Goal: Information Seeking & Learning: Compare options

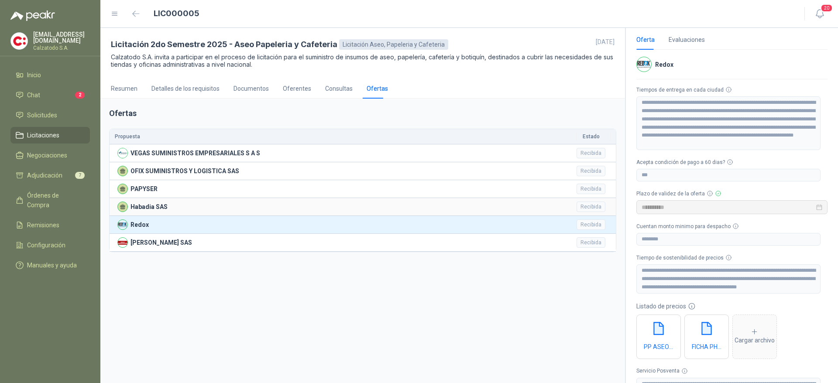
click at [151, 207] on p "Habadia SAS" at bounding box center [149, 207] width 37 height 10
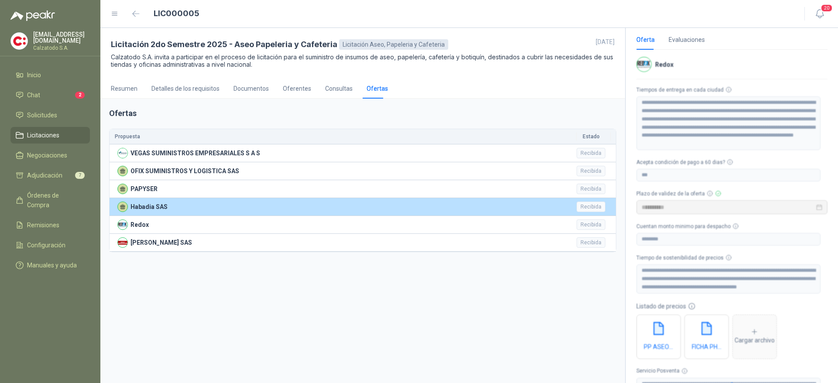
click at [579, 208] on div "Recibida" at bounding box center [591, 207] width 29 height 10
click at [583, 207] on div "Recibida" at bounding box center [591, 207] width 29 height 10
click at [566, 207] on div "Habadia SAS" at bounding box center [344, 207] width 454 height 10
click at [546, 203] on div "Habadia SAS" at bounding box center [344, 207] width 454 height 10
click at [144, 205] on p "Habadia SAS" at bounding box center [149, 207] width 37 height 10
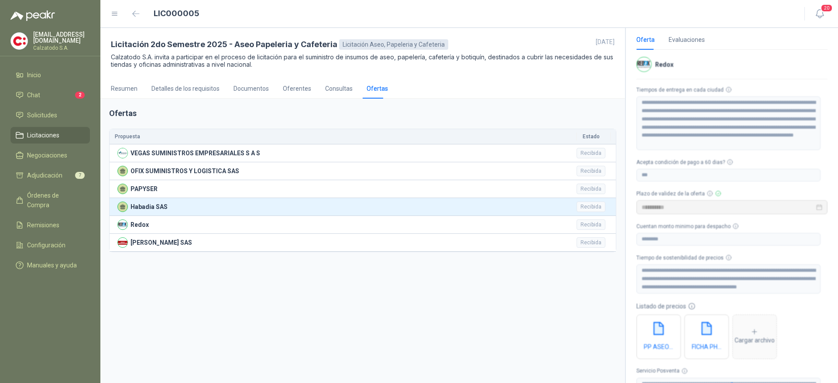
click at [292, 294] on div "Ofertas Propuesta [GEOGRAPHIC_DATA] SUMINISTROS EMPRESARIALES S A S Recibida OF…" at bounding box center [362, 241] width 525 height 285
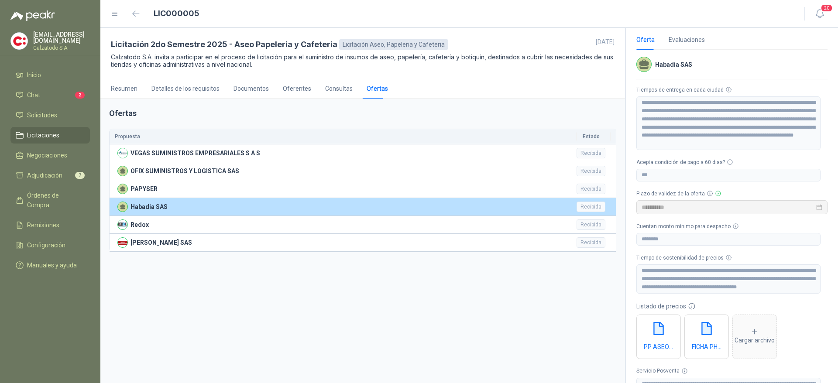
click at [150, 205] on p "Habadia SAS" at bounding box center [149, 207] width 37 height 10
type input "**********"
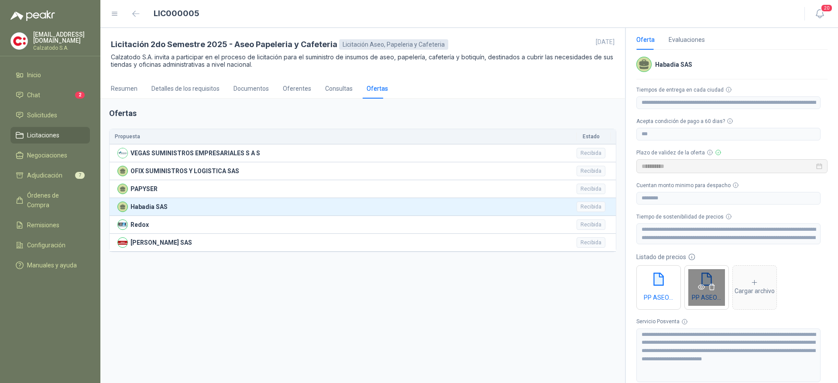
click at [700, 288] on icon "eye" at bounding box center [701, 287] width 7 height 7
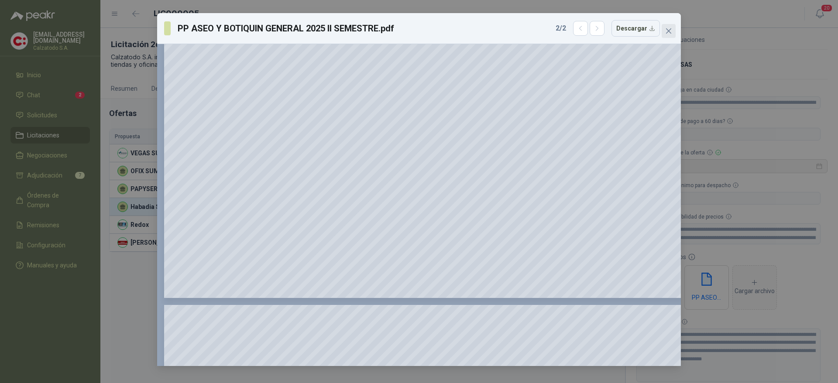
scroll to position [423, 0]
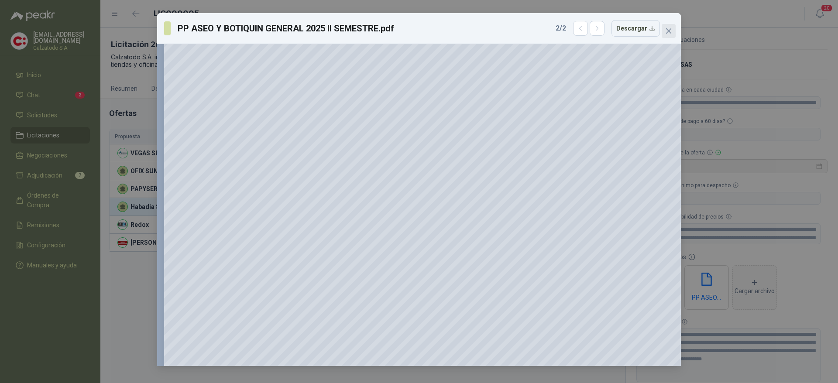
click at [669, 28] on icon "close" at bounding box center [668, 30] width 7 height 7
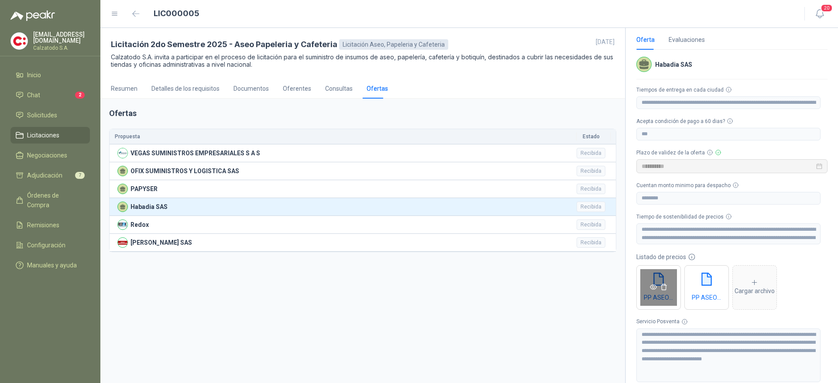
click at [653, 285] on icon "eye" at bounding box center [653, 287] width 7 height 7
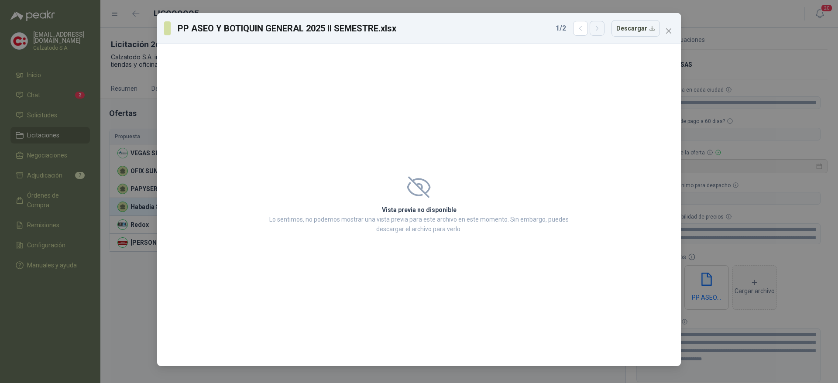
click at [601, 25] on icon "button" at bounding box center [597, 28] width 7 height 7
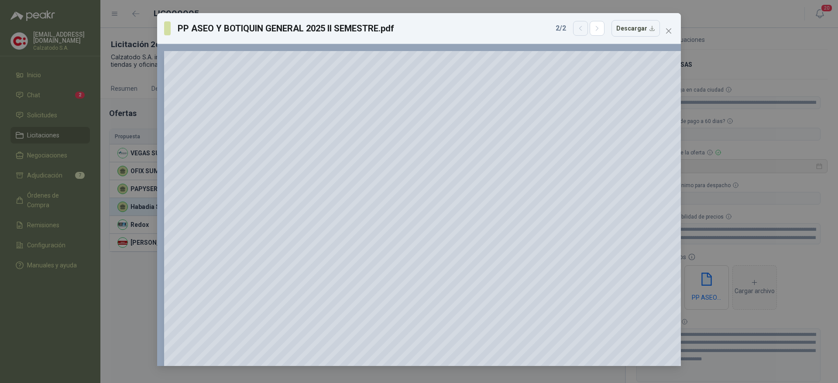
click at [579, 26] on button "button" at bounding box center [580, 28] width 15 height 15
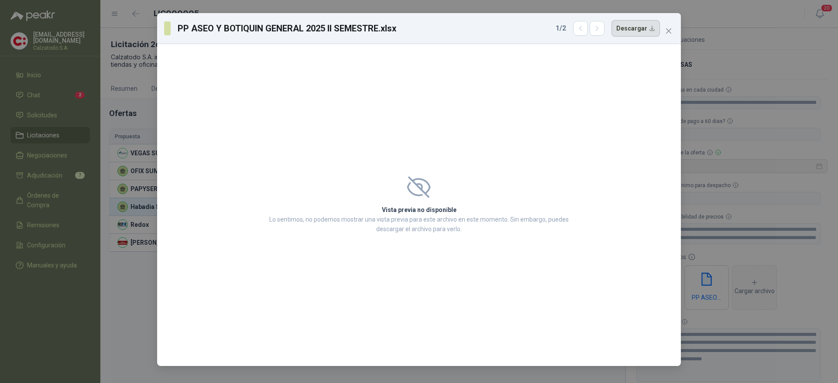
click at [647, 26] on button "Descargar" at bounding box center [636, 28] width 48 height 17
click at [750, 316] on div "PP ASEO Y BOTIQUIN GENERAL 2025 II SEMESTRE.xlsx 1 / 2 Descargar Vista previa n…" at bounding box center [419, 191] width 838 height 383
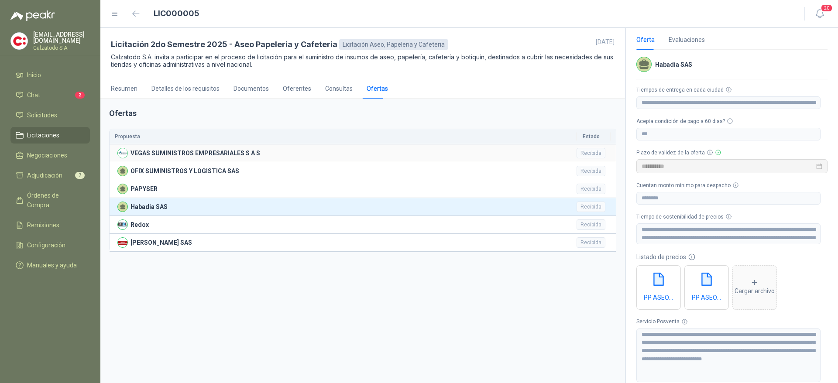
click at [168, 153] on p "VEGAS SUMINISTROS EMPRESARIALES S A S" at bounding box center [196, 153] width 130 height 10
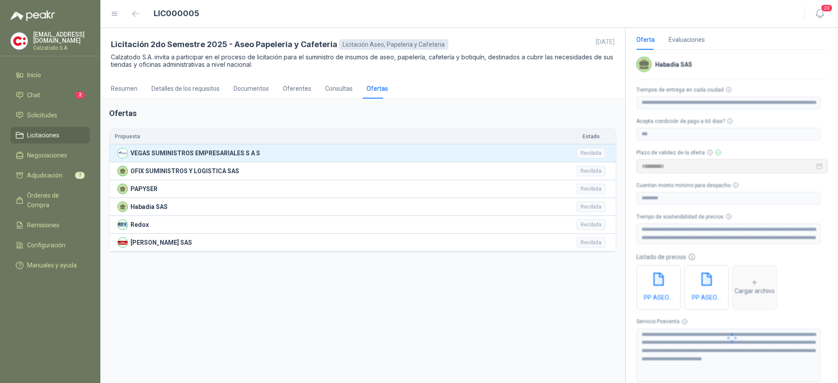
type input "**********"
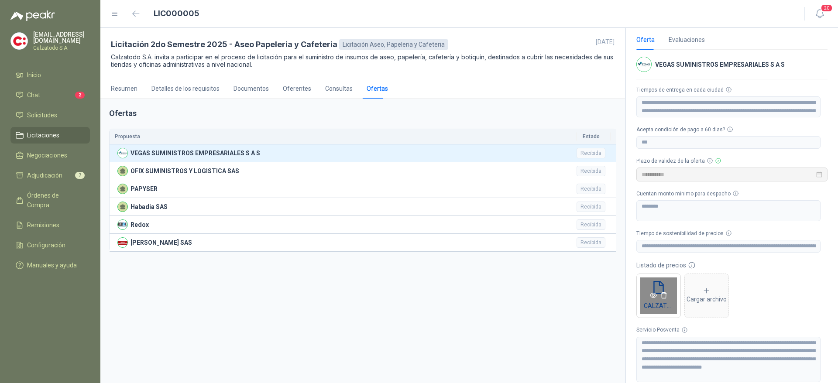
click at [652, 293] on icon "eye" at bounding box center [653, 295] width 7 height 5
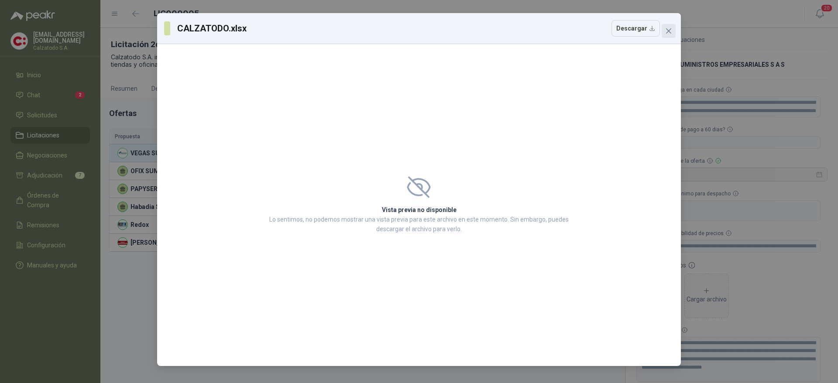
click at [668, 30] on icon "close" at bounding box center [668, 30] width 5 height 5
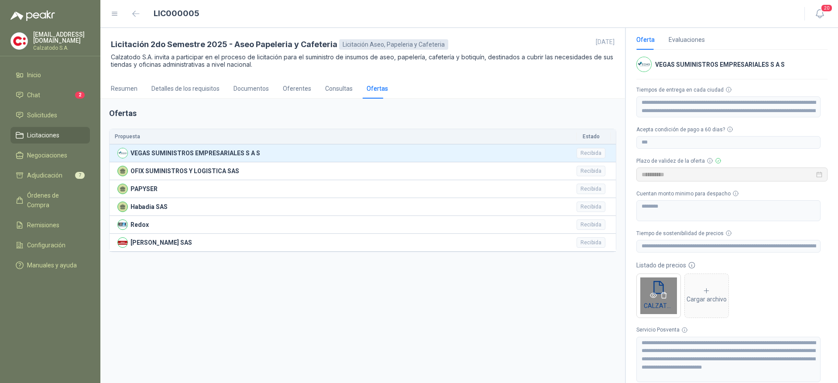
click at [650, 292] on icon "eye" at bounding box center [653, 295] width 7 height 7
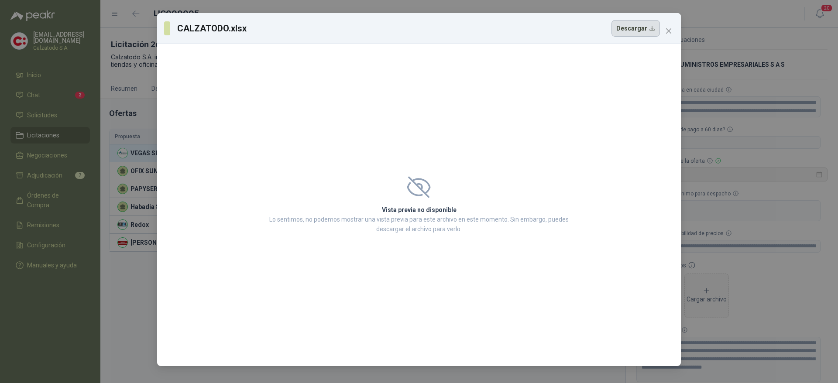
click at [630, 31] on button "Descargar" at bounding box center [636, 28] width 48 height 17
click at [730, 288] on div "CALZATODO.xlsx Descargar Vista previa no disponible Lo sentimos, no podemos mos…" at bounding box center [419, 191] width 838 height 383
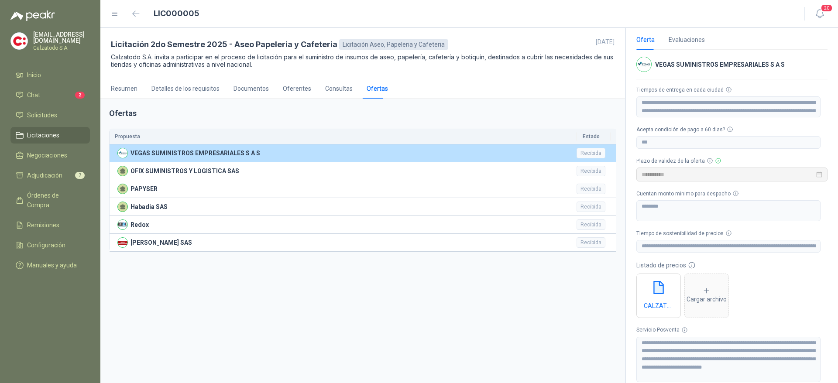
click at [171, 155] on p "VEGAS SUMINISTROS EMPRESARIALES S A S" at bounding box center [196, 153] width 130 height 10
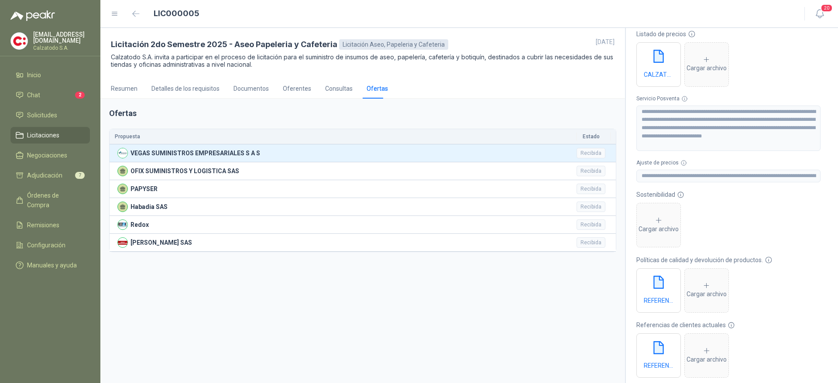
scroll to position [247, 0]
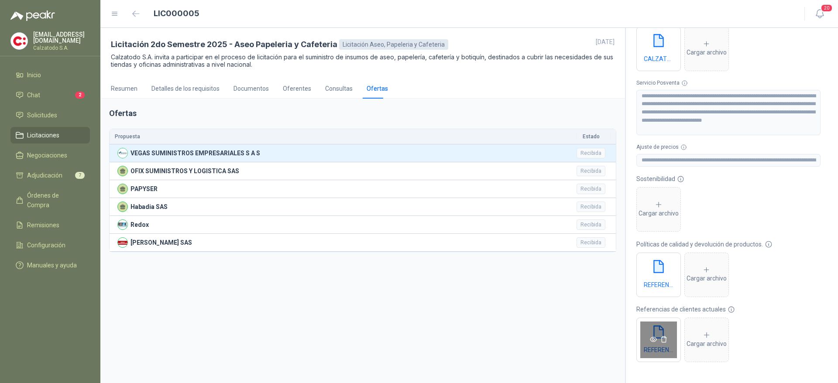
click at [653, 339] on icon "eye" at bounding box center [653, 339] width 7 height 7
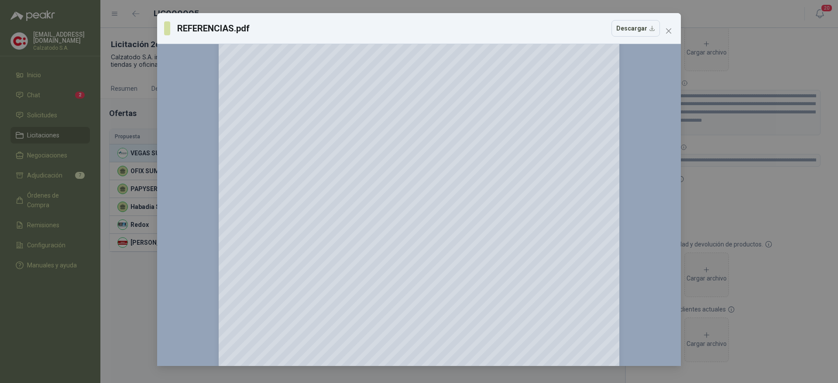
scroll to position [278, 0]
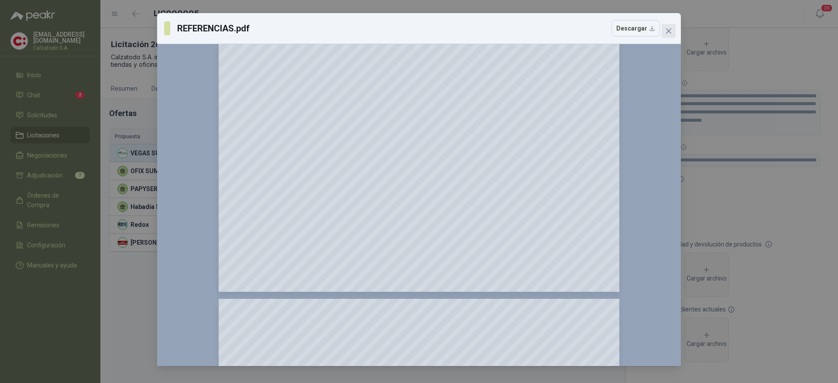
click at [666, 28] on icon "close" at bounding box center [668, 30] width 7 height 7
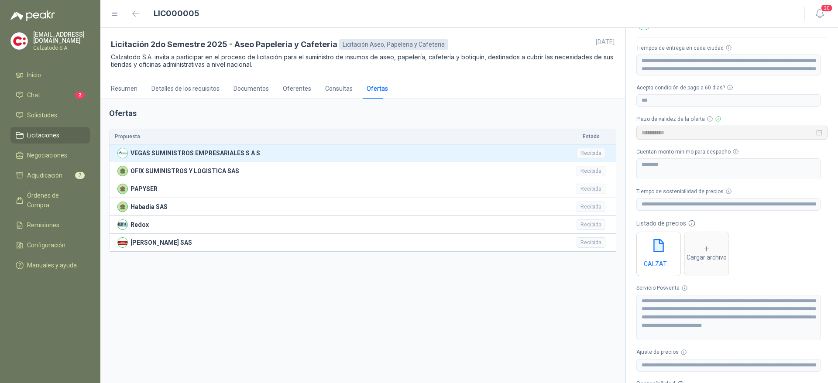
scroll to position [0, 0]
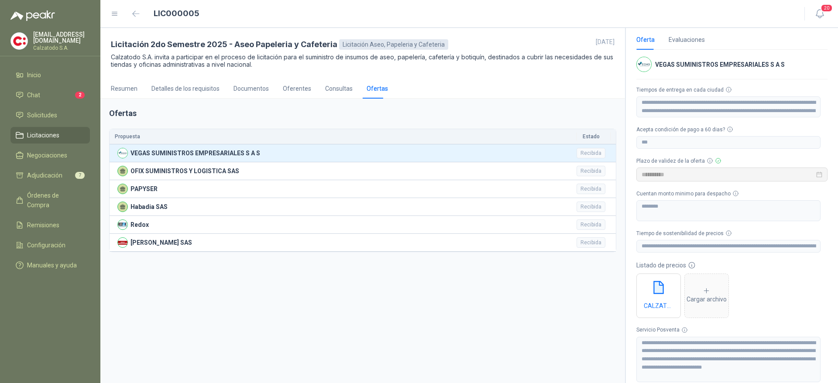
click at [636, 200] on div "**********" at bounding box center [731, 205] width 213 height 355
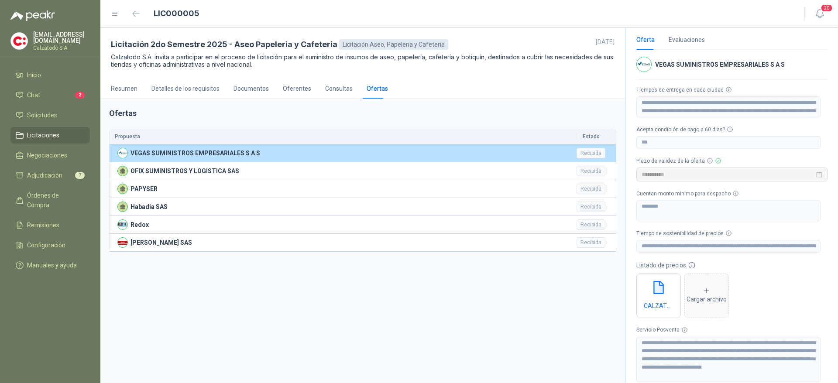
click at [175, 156] on p "VEGAS SUMINISTROS EMPRESARIALES S A S" at bounding box center [196, 153] width 130 height 10
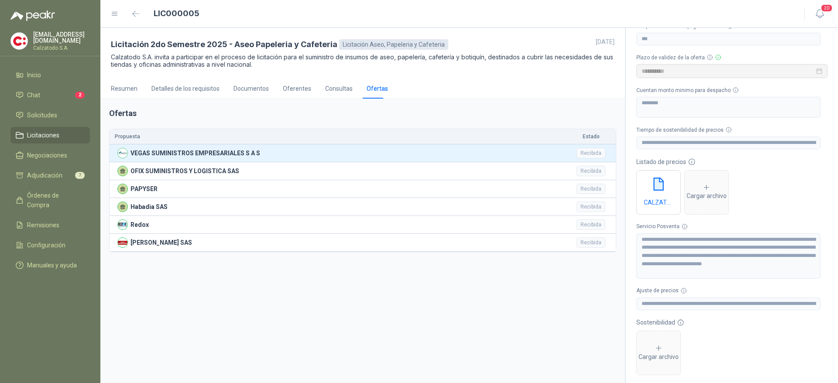
scroll to position [247, 0]
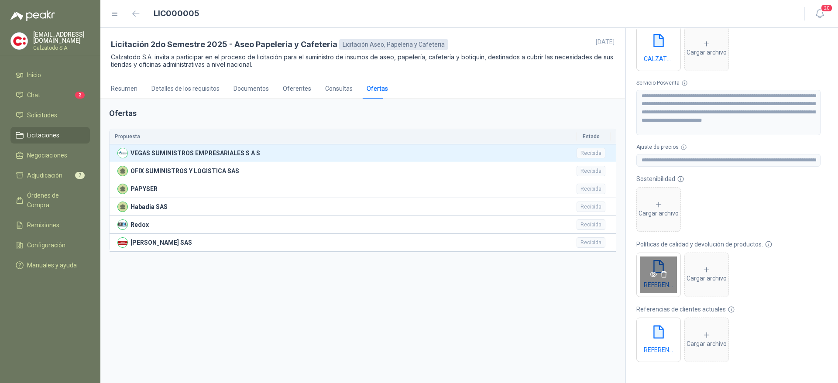
click at [653, 274] on icon "eye" at bounding box center [653, 274] width 7 height 7
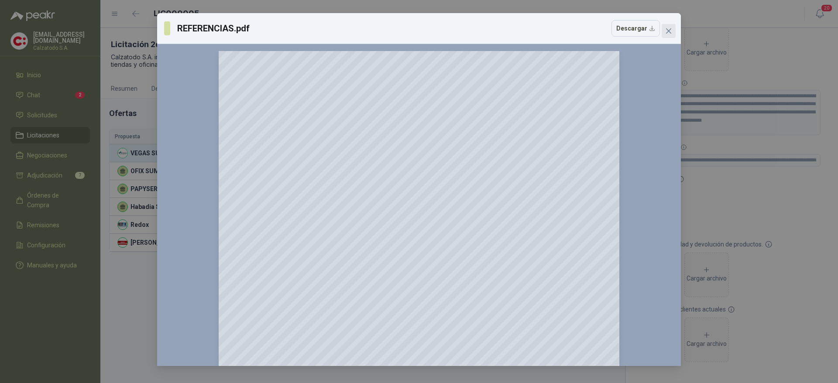
click at [667, 29] on icon "close" at bounding box center [668, 30] width 5 height 5
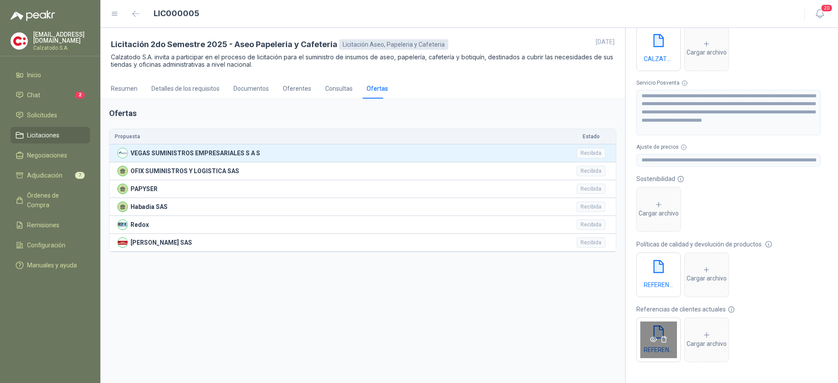
click at [654, 338] on icon "eye" at bounding box center [653, 339] width 7 height 7
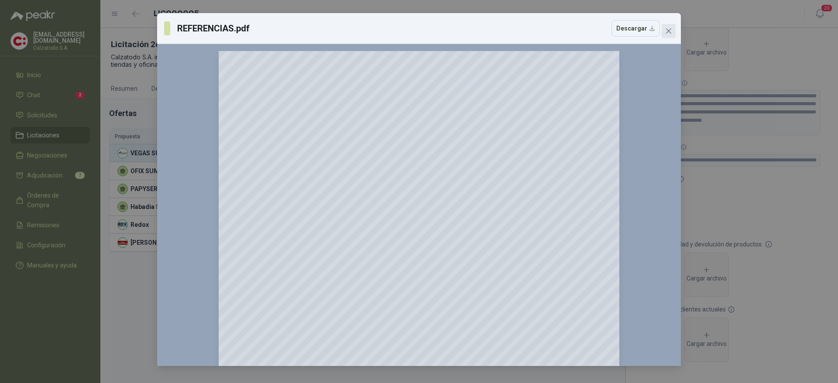
click at [670, 29] on icon "close" at bounding box center [668, 30] width 5 height 5
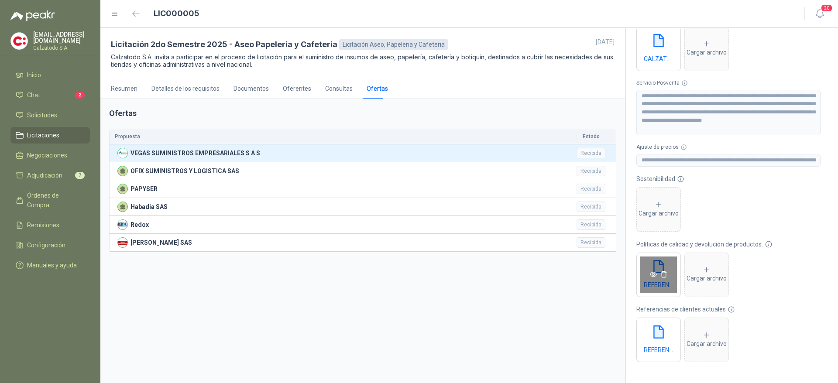
click at [653, 271] on icon "eye" at bounding box center [653, 274] width 7 height 7
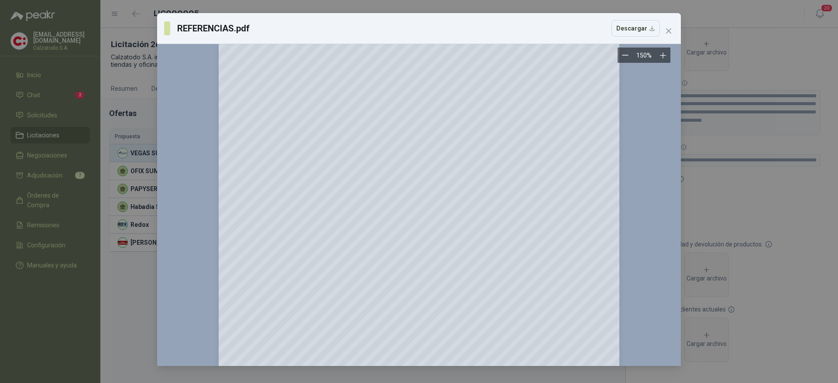
scroll to position [736, 0]
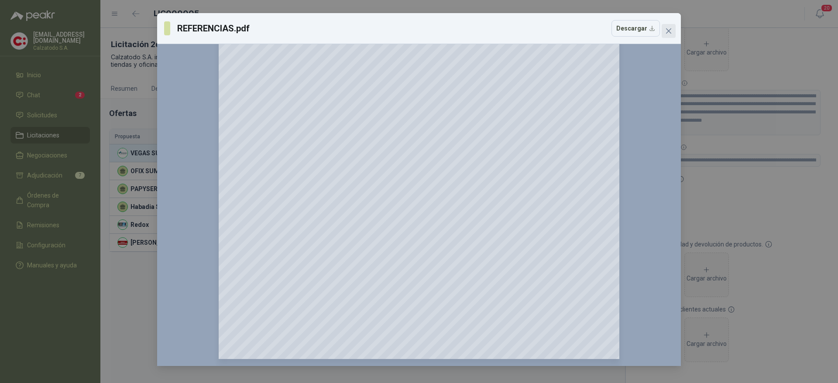
click at [663, 29] on span "Close" at bounding box center [669, 30] width 14 height 7
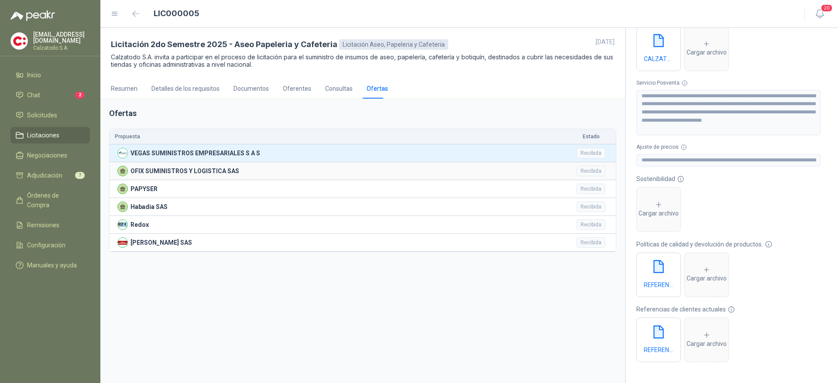
click at [171, 174] on p "OFIX SUMINISTROS Y LOGISTICA SAS" at bounding box center [185, 171] width 109 height 10
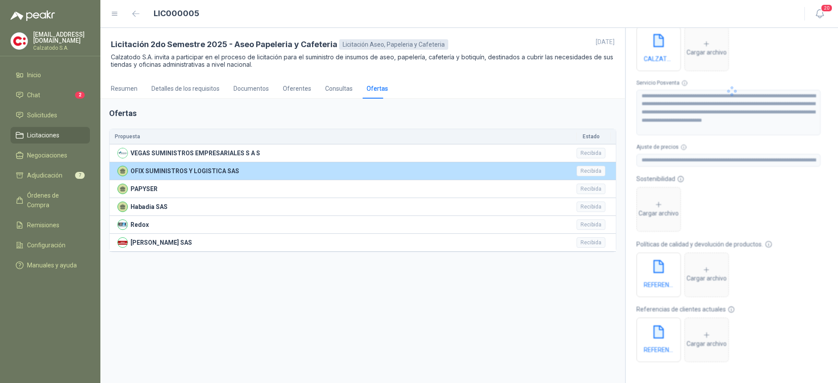
type input "**********"
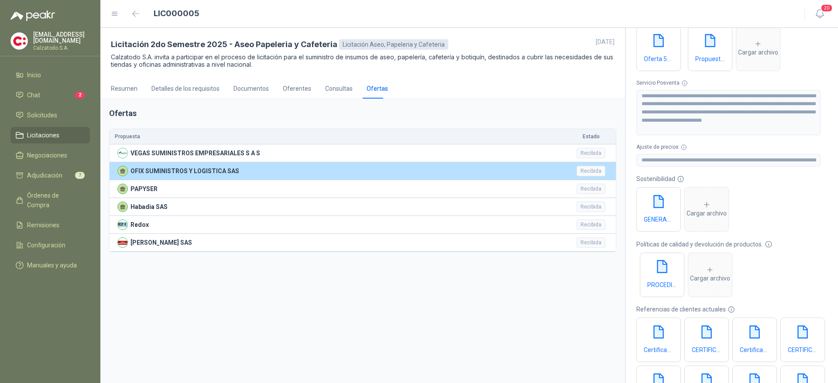
scroll to position [245, 0]
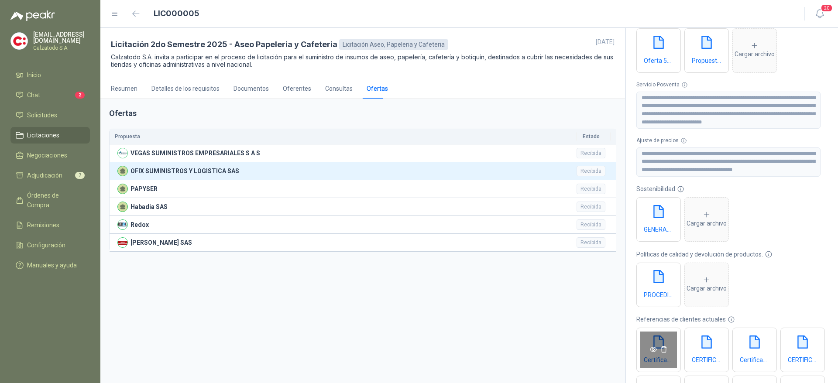
click at [652, 350] on icon "eye" at bounding box center [653, 349] width 7 height 7
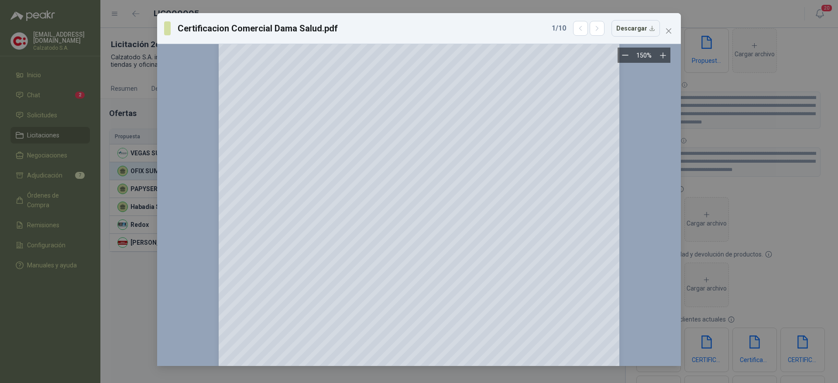
scroll to position [0, 0]
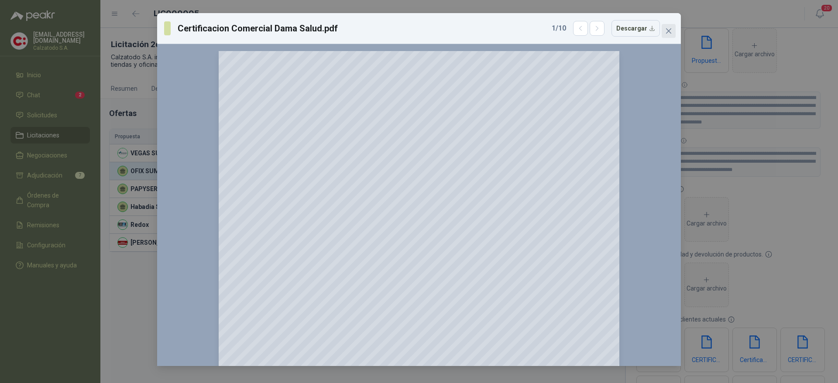
click at [667, 35] on button "Close" at bounding box center [669, 31] width 14 height 14
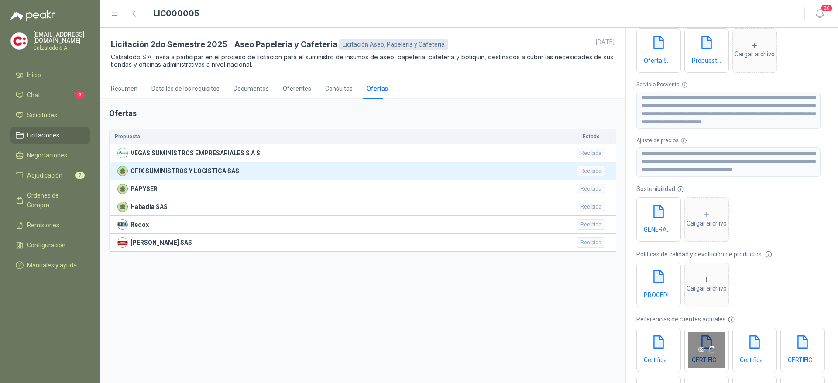
click at [699, 348] on icon "eye" at bounding box center [701, 349] width 7 height 7
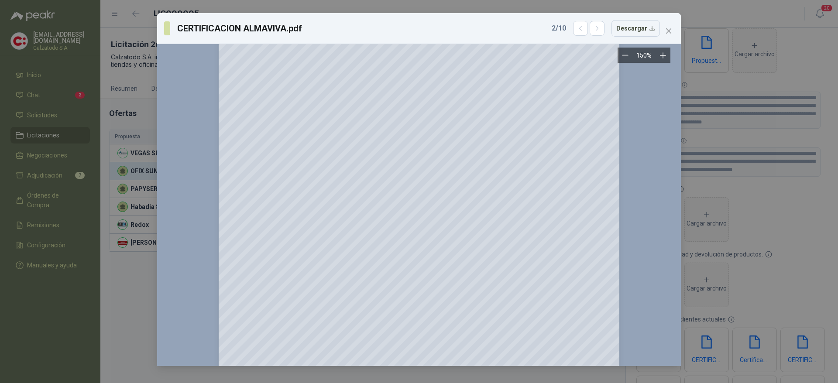
scroll to position [736, 0]
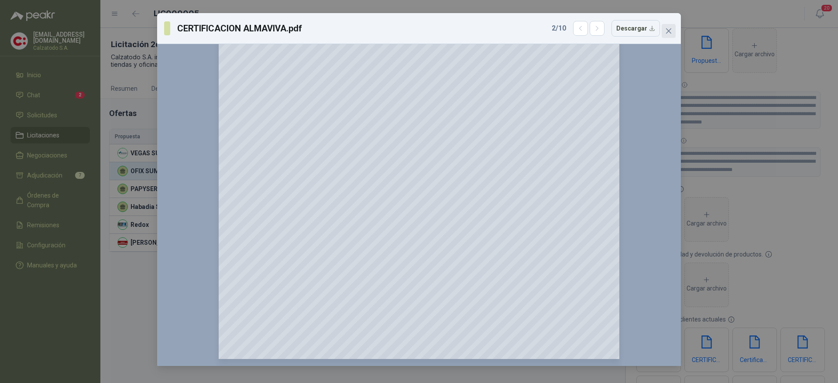
click at [665, 32] on icon "close" at bounding box center [668, 30] width 7 height 7
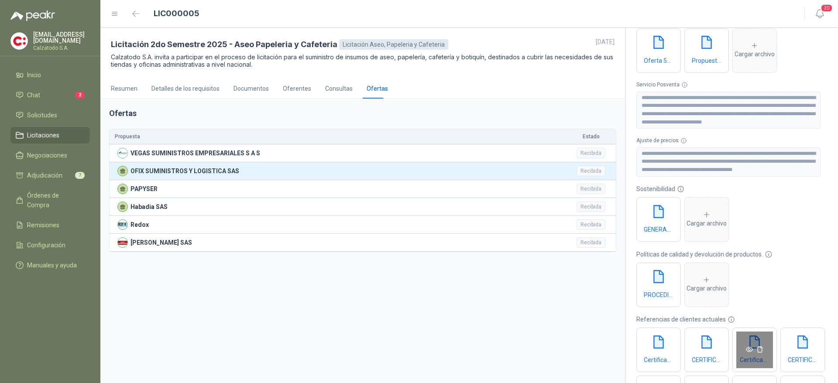
click at [748, 348] on icon "eye" at bounding box center [749, 349] width 7 height 7
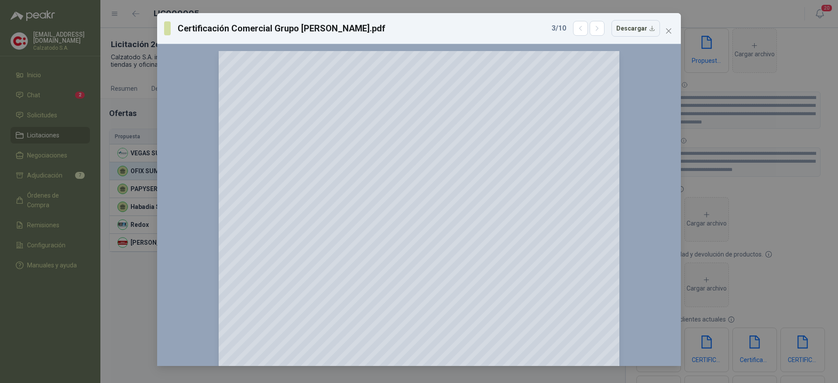
scroll to position [65, 0]
click at [671, 33] on icon "close" at bounding box center [668, 30] width 7 height 7
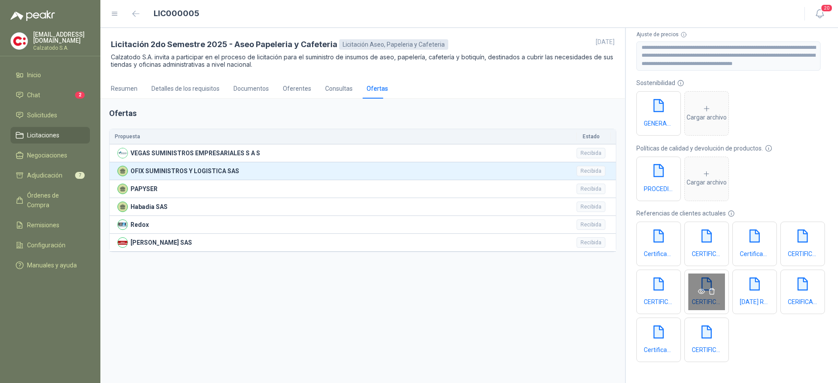
scroll to position [376, 0]
click at [747, 241] on icon "eye" at bounding box center [749, 243] width 7 height 5
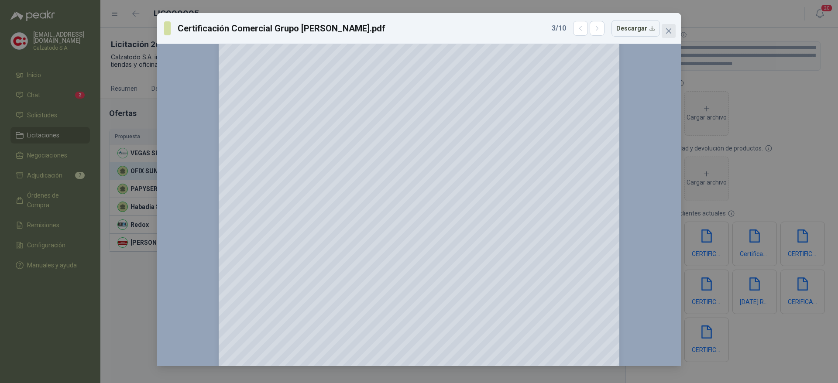
click at [671, 36] on button "Close" at bounding box center [669, 31] width 14 height 14
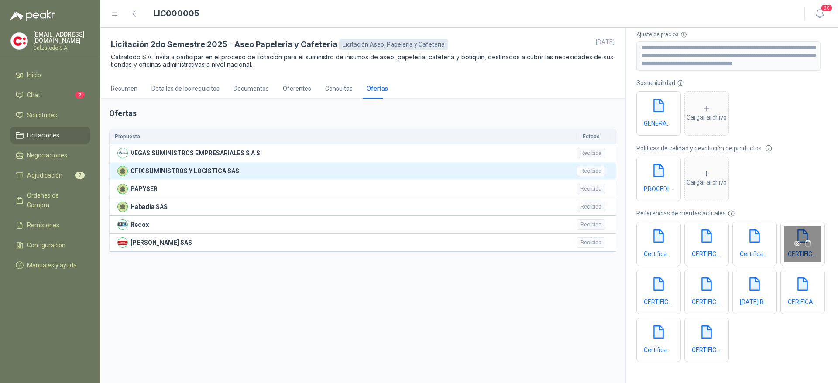
click at [794, 246] on icon "eye" at bounding box center [797, 243] width 7 height 5
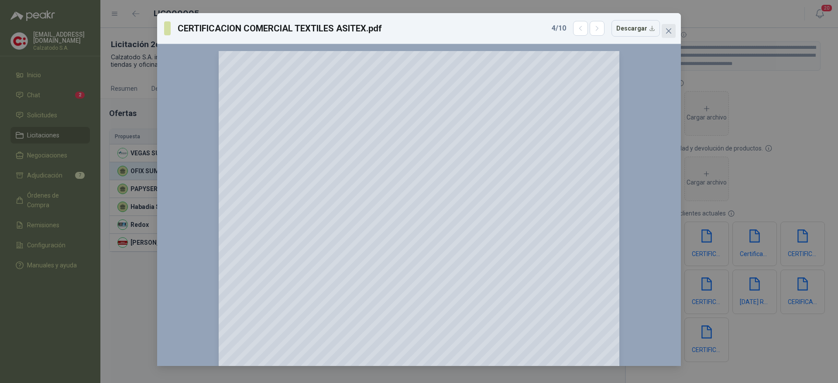
click at [664, 30] on span "Close" at bounding box center [669, 30] width 14 height 7
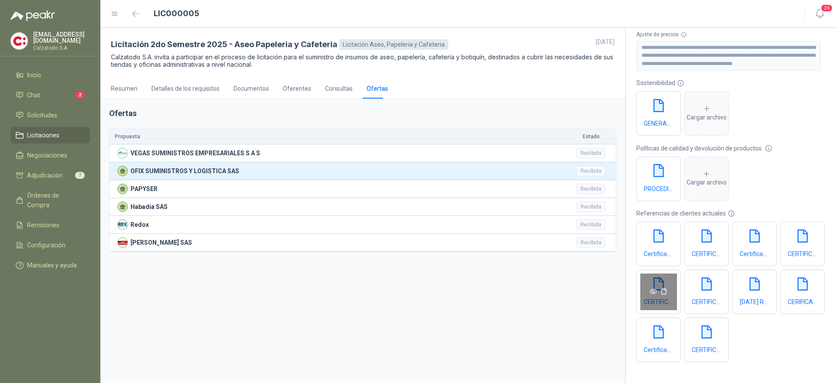
click at [657, 288] on icon "eye" at bounding box center [653, 291] width 7 height 7
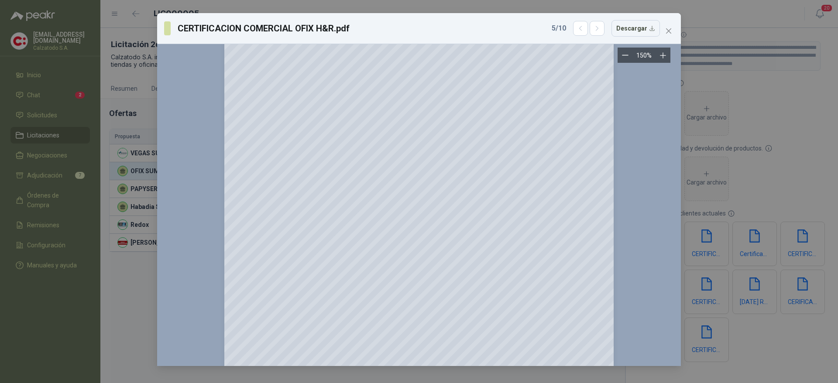
scroll to position [131, 0]
click at [665, 27] on button "Close" at bounding box center [669, 31] width 14 height 14
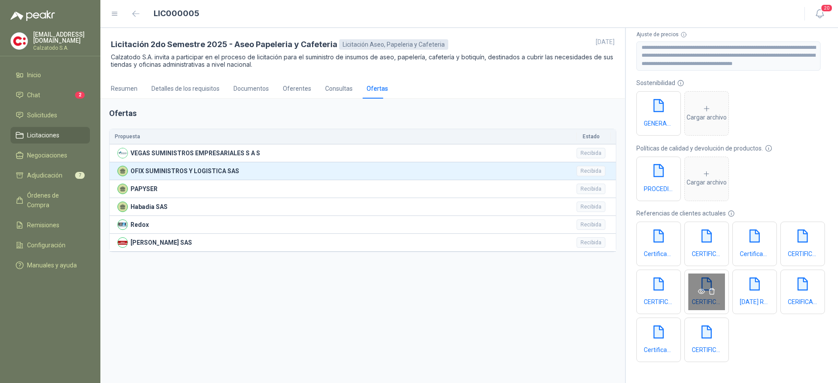
click at [705, 288] on icon "eye" at bounding box center [701, 291] width 7 height 7
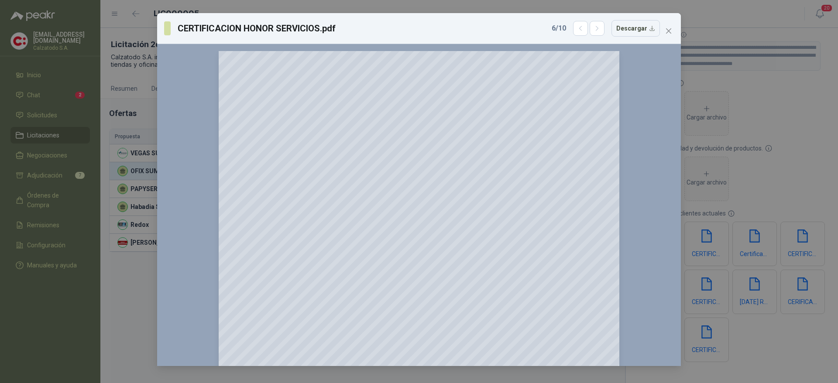
scroll to position [65, 0]
click at [670, 33] on icon "close" at bounding box center [668, 30] width 7 height 7
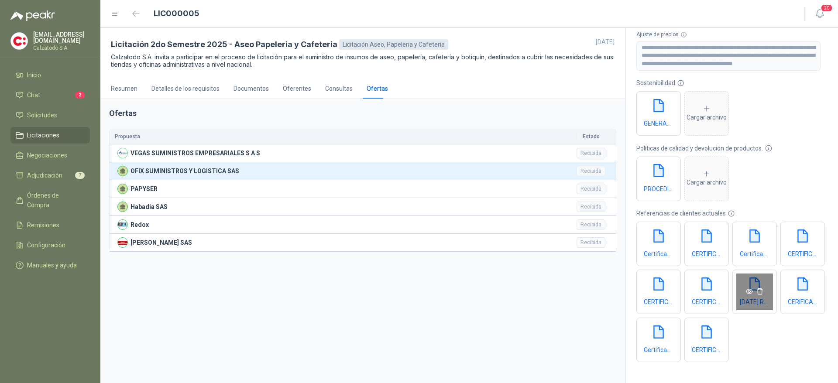
click at [746, 295] on icon "eye" at bounding box center [749, 291] width 7 height 7
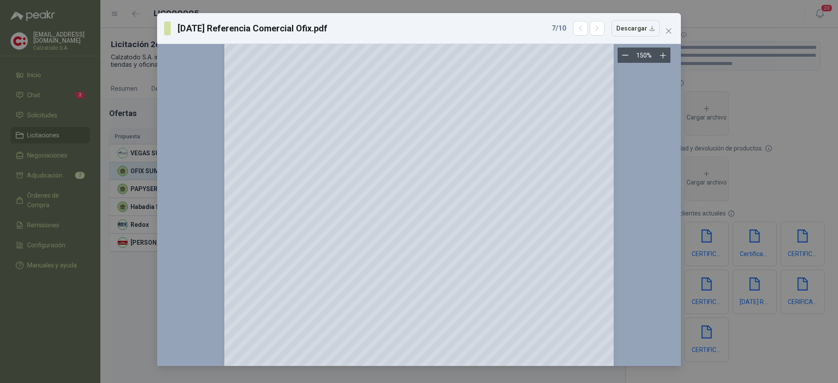
scroll to position [243, 0]
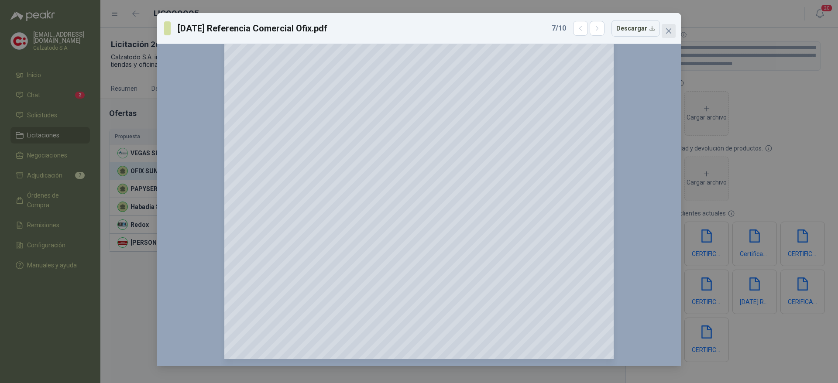
click at [667, 30] on icon "close" at bounding box center [668, 30] width 7 height 7
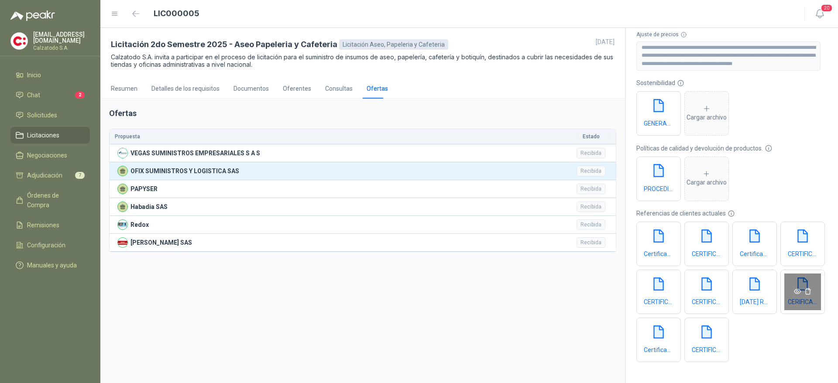
click at [794, 295] on icon "eye" at bounding box center [797, 291] width 7 height 7
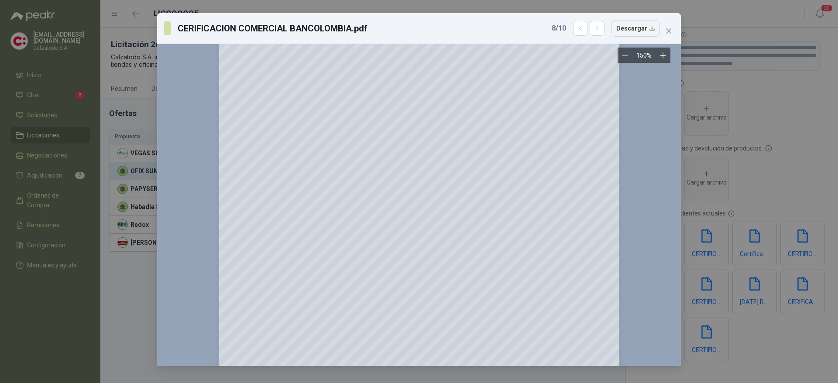
scroll to position [0, 0]
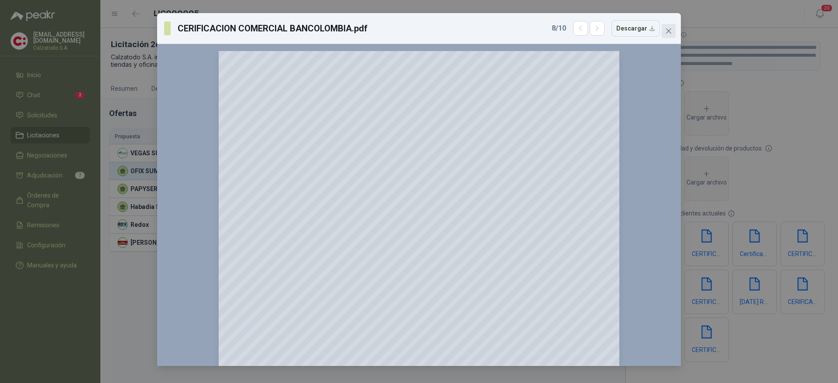
click at [668, 34] on icon "close" at bounding box center [668, 30] width 7 height 7
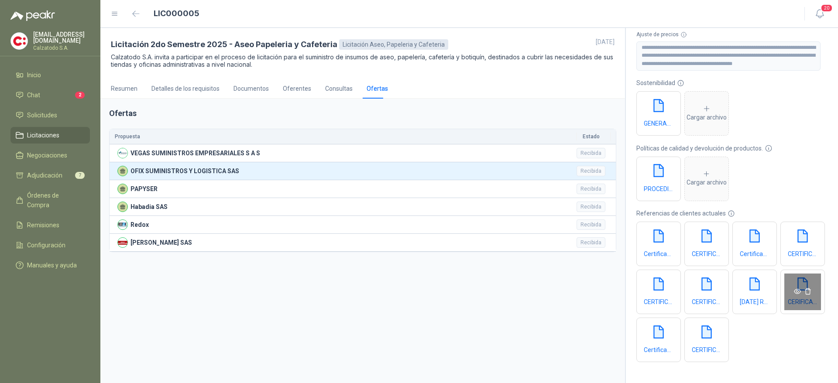
click at [794, 294] on icon "eye" at bounding box center [797, 291] width 7 height 5
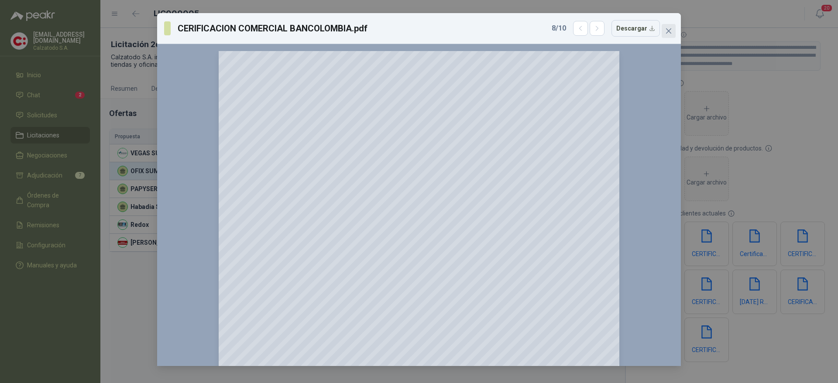
click at [671, 31] on icon "close" at bounding box center [668, 30] width 7 height 7
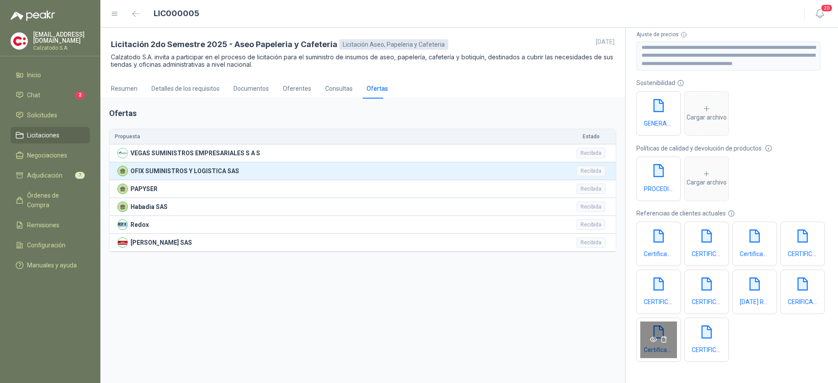
click at [657, 336] on icon "eye" at bounding box center [653, 339] width 7 height 7
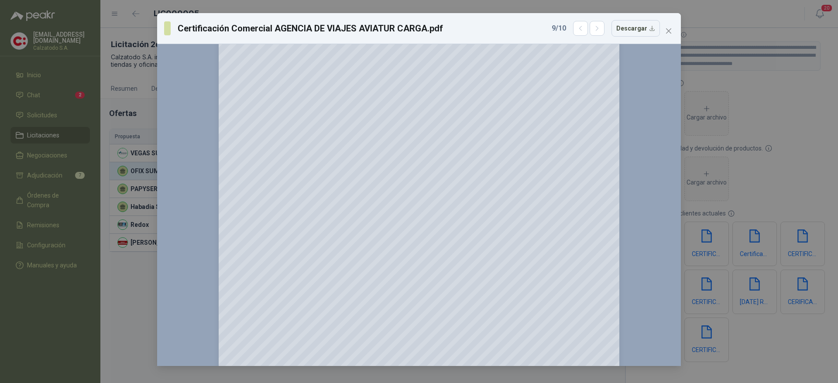
scroll to position [131, 0]
click at [668, 30] on icon "close" at bounding box center [668, 30] width 5 height 5
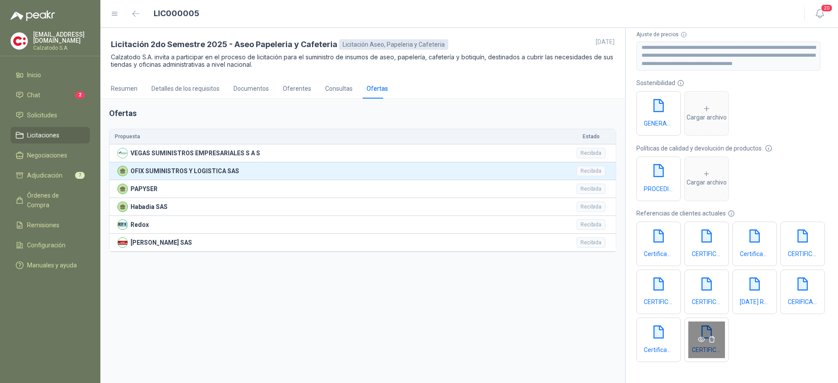
click at [698, 342] on icon "eye" at bounding box center [701, 339] width 7 height 5
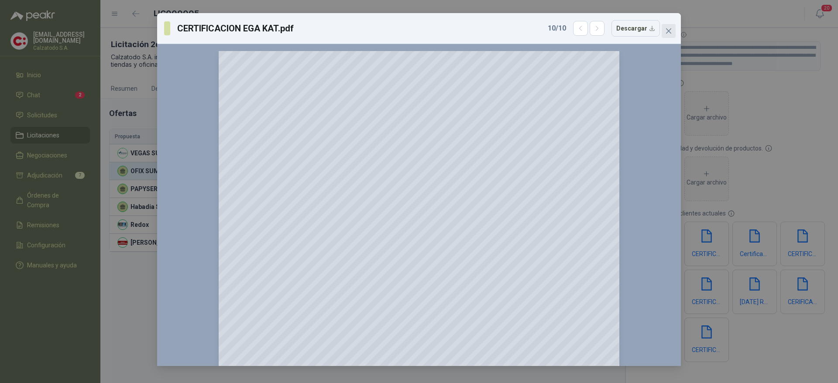
click at [670, 27] on button "Close" at bounding box center [669, 31] width 14 height 14
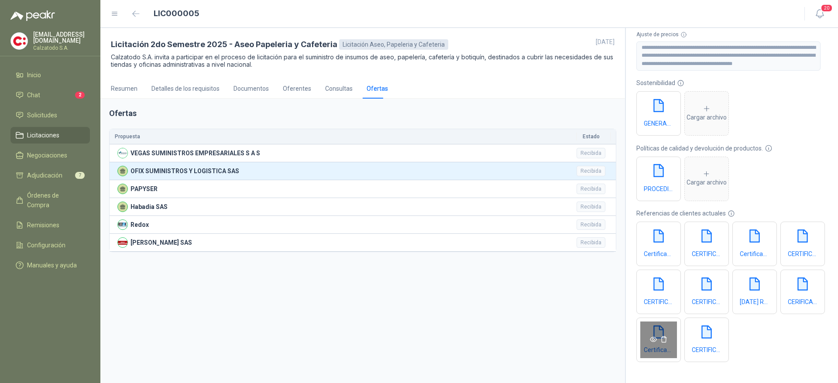
click at [657, 336] on icon "eye" at bounding box center [653, 339] width 7 height 7
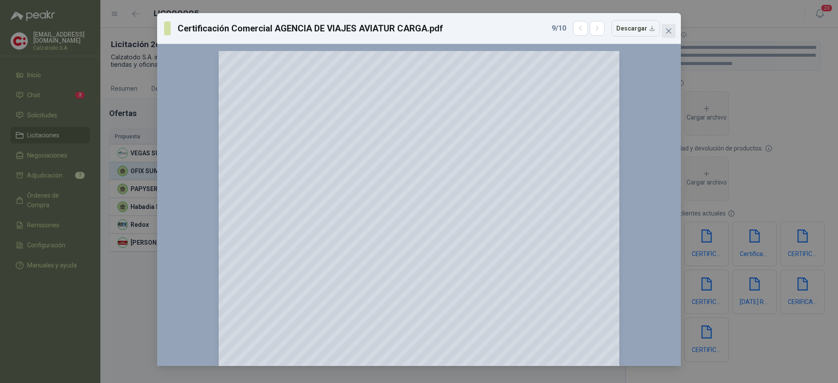
click at [666, 28] on span "Close" at bounding box center [669, 30] width 14 height 7
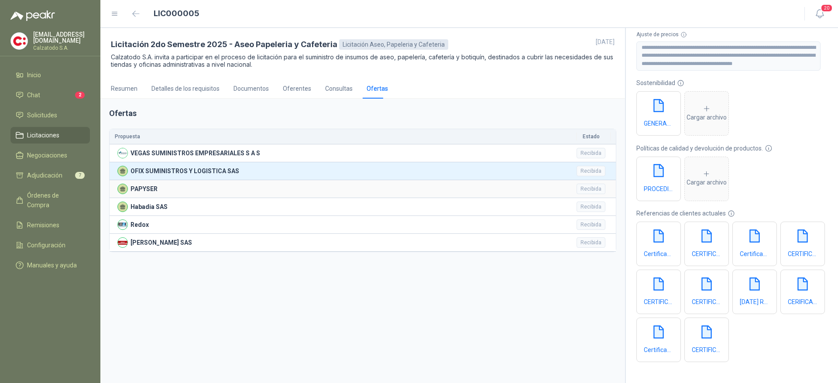
click at [173, 186] on div "PAPYSER" at bounding box center [344, 189] width 454 height 10
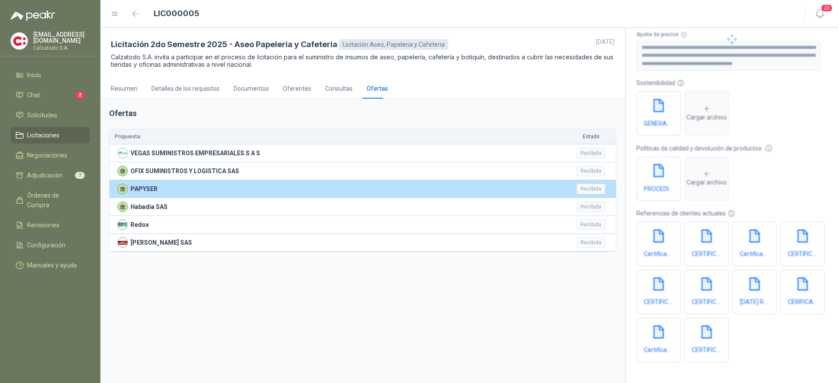
type input "**********"
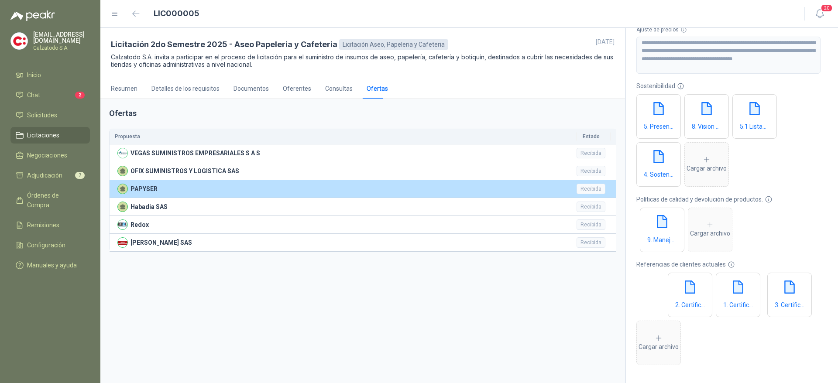
scroll to position [383, 0]
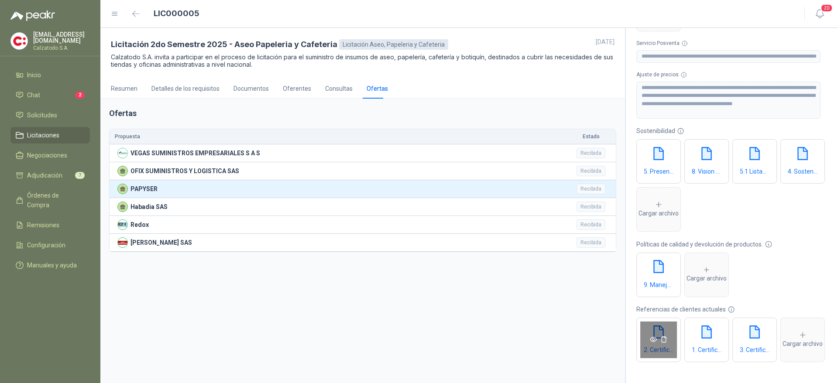
click at [653, 336] on icon "eye" at bounding box center [653, 339] width 7 height 7
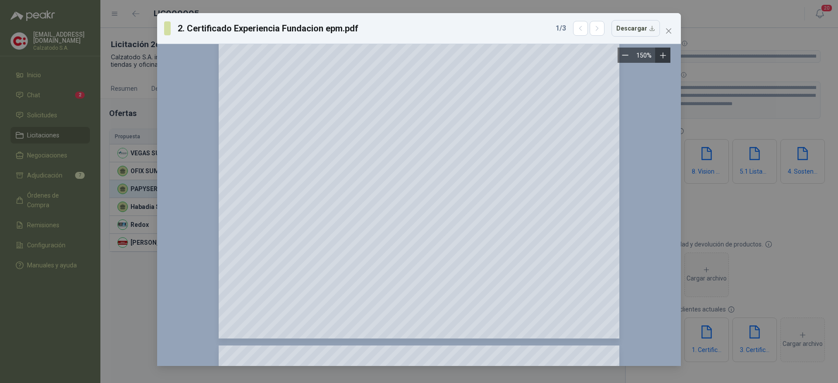
scroll to position [786, 0]
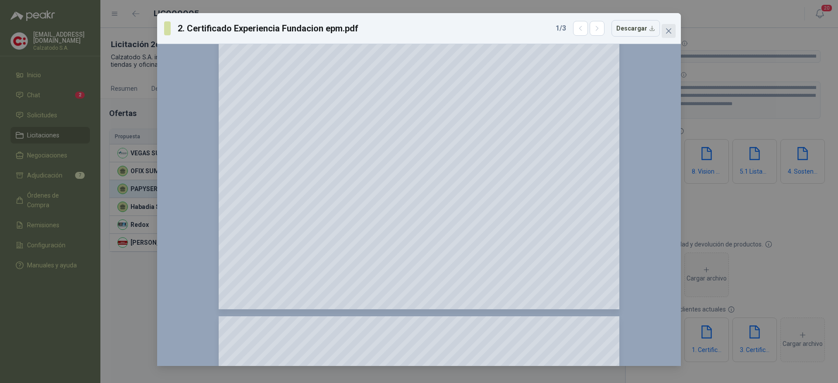
click at [668, 34] on icon "close" at bounding box center [668, 30] width 7 height 7
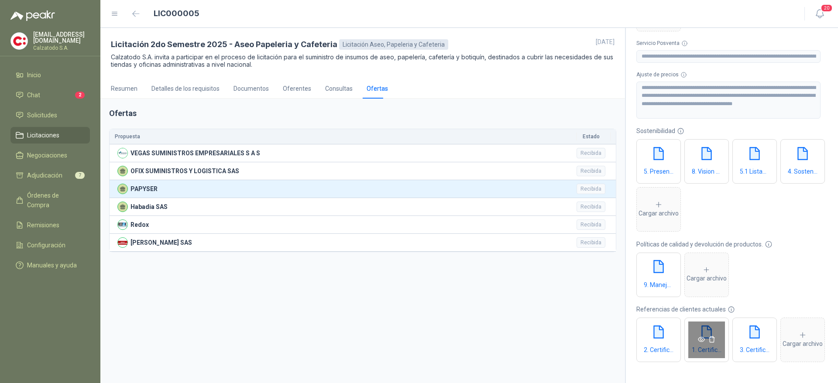
click at [699, 336] on icon "eye" at bounding box center [701, 339] width 7 height 7
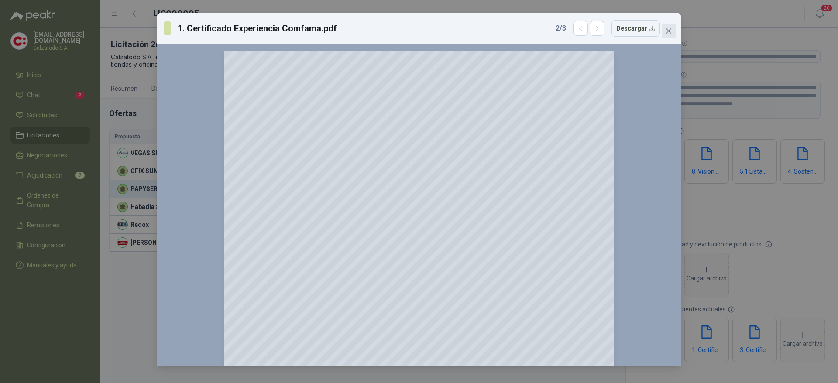
click at [670, 25] on button "Close" at bounding box center [669, 31] width 14 height 14
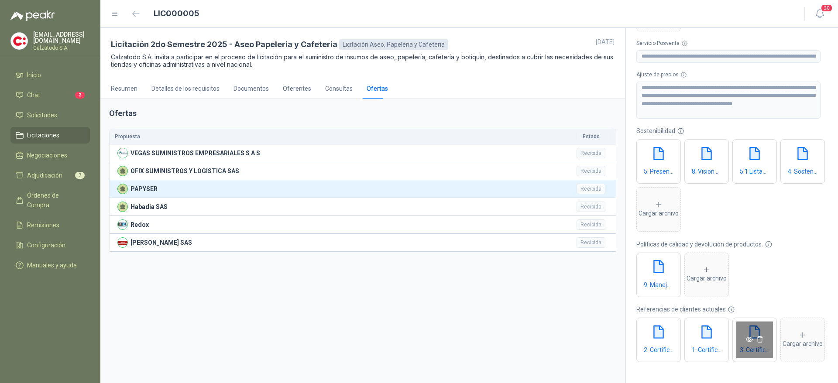
click at [752, 336] on icon "eye" at bounding box center [749, 339] width 7 height 7
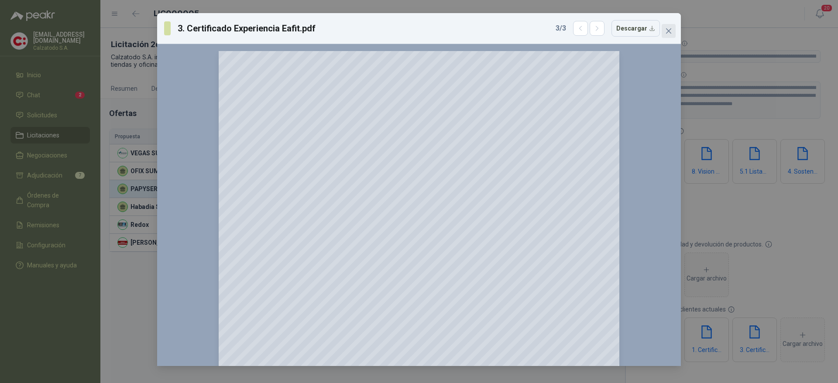
click at [670, 31] on icon "close" at bounding box center [668, 30] width 7 height 7
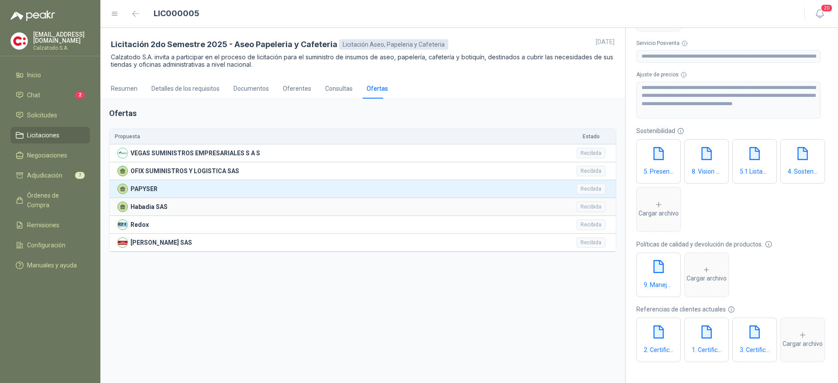
click at [141, 207] on p "Habadia SAS" at bounding box center [149, 207] width 37 height 10
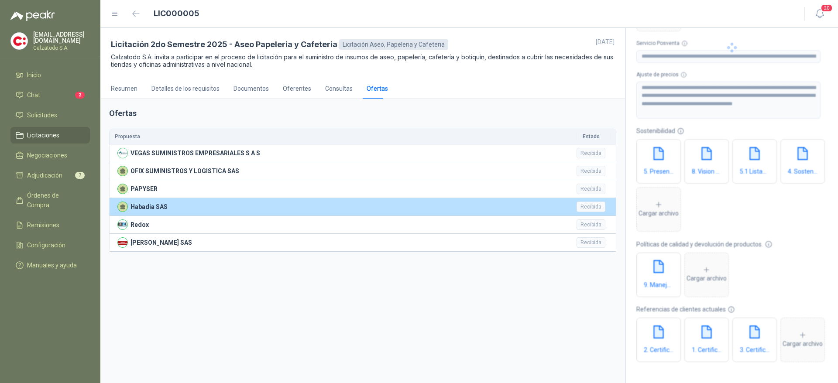
type input "**********"
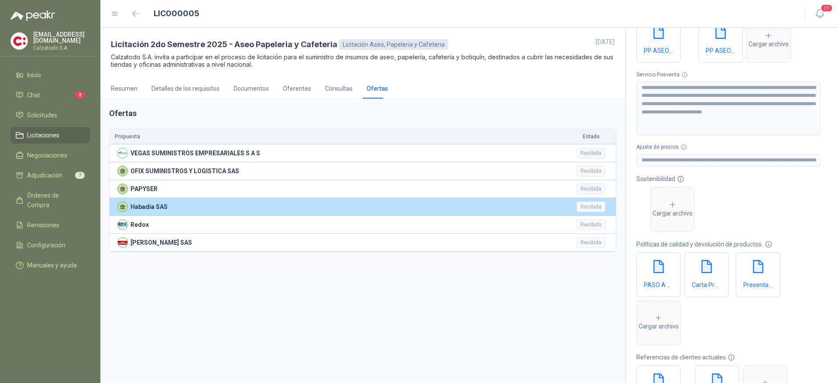
scroll to position [295, 0]
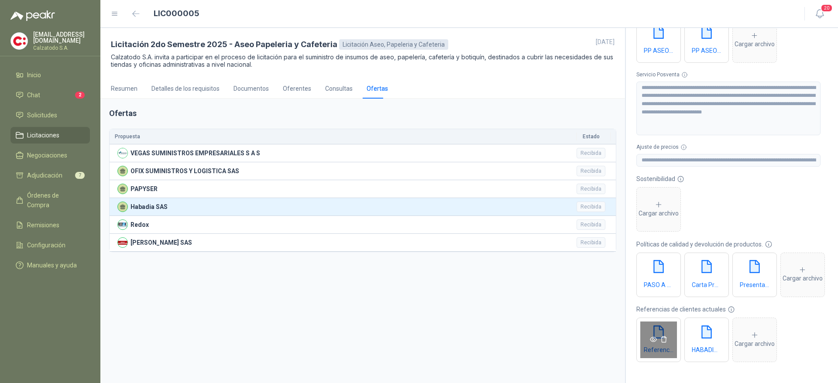
click at [654, 339] on icon "eye" at bounding box center [653, 339] width 7 height 7
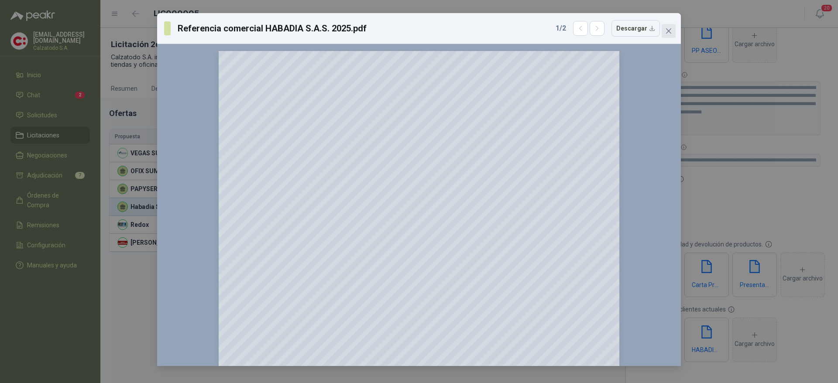
click at [673, 31] on span "Close" at bounding box center [669, 30] width 14 height 7
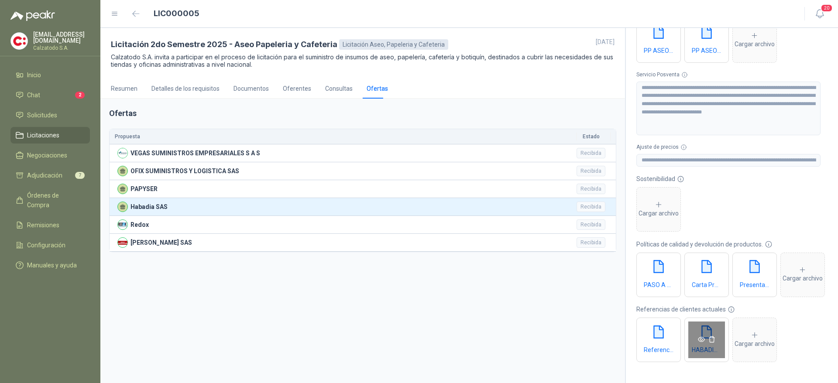
click at [703, 340] on icon "eye" at bounding box center [701, 339] width 7 height 7
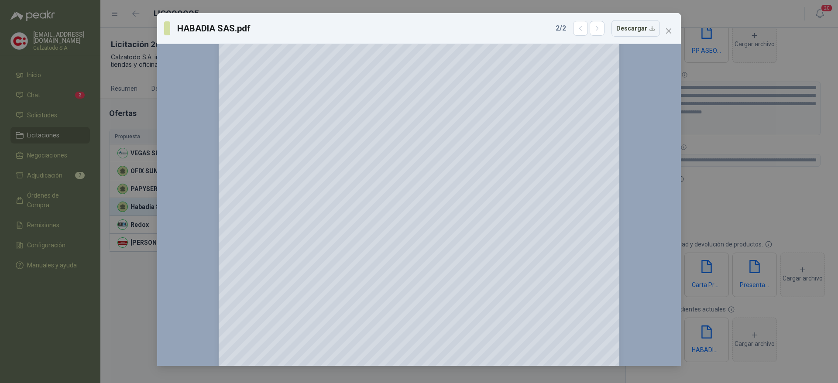
scroll to position [0, 0]
click at [667, 28] on icon "close" at bounding box center [668, 30] width 7 height 7
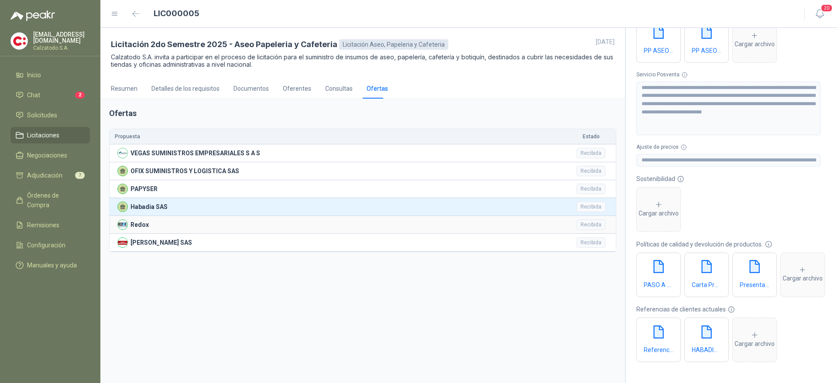
click at [140, 223] on p "Redox" at bounding box center [140, 225] width 18 height 10
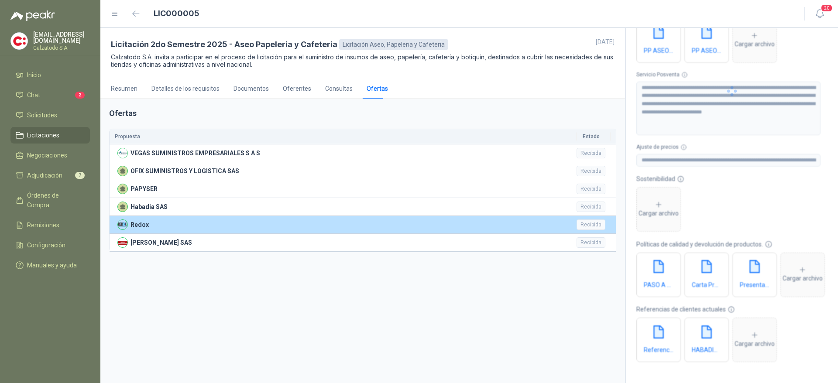
type input "**********"
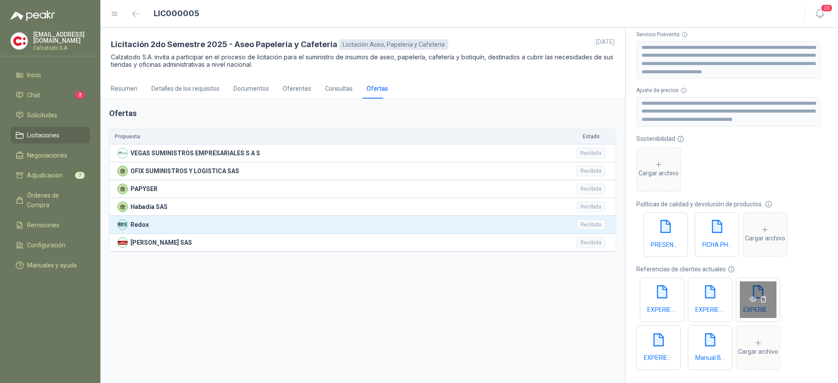
scroll to position [344, 0]
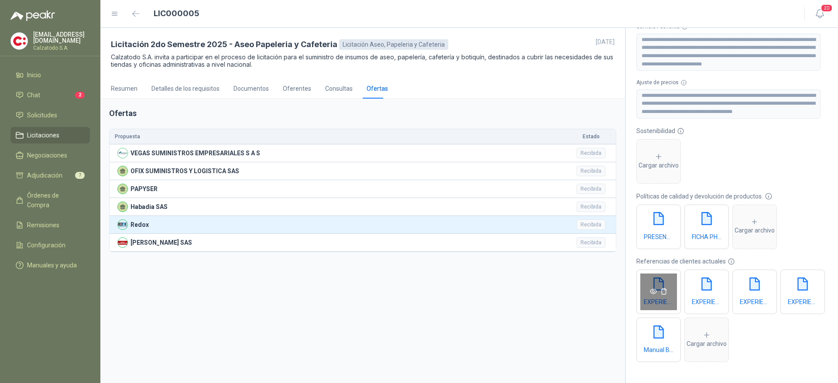
click at [653, 291] on icon "eye" at bounding box center [653, 291] width 7 height 7
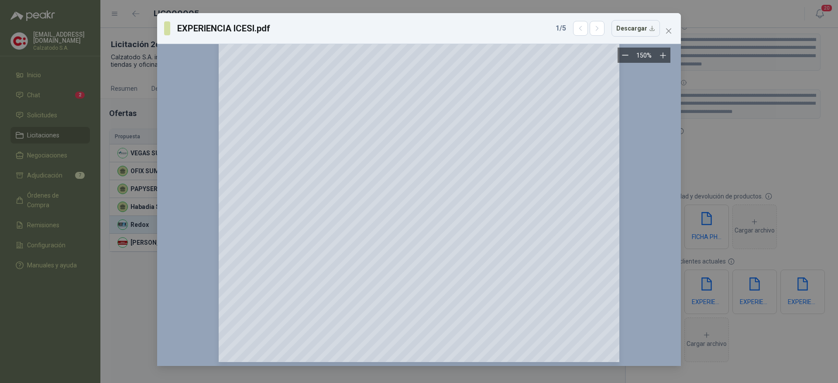
scroll to position [210, 0]
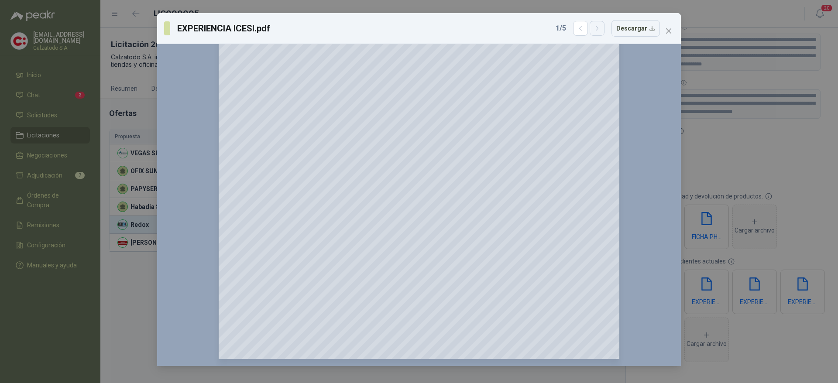
click at [605, 27] on button "button" at bounding box center [597, 28] width 15 height 15
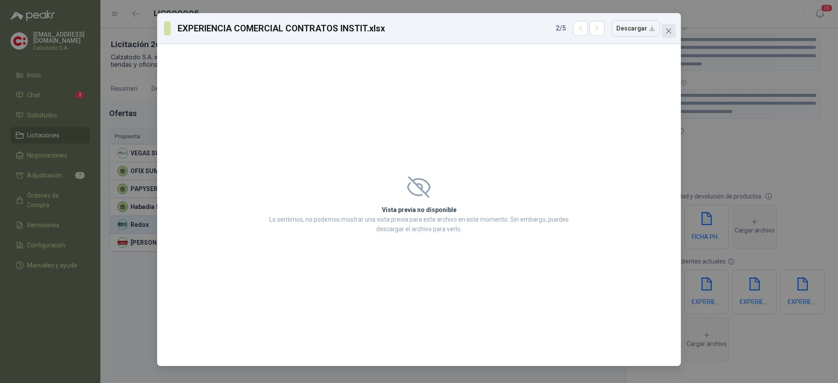
click at [674, 27] on span "Close" at bounding box center [669, 30] width 14 height 7
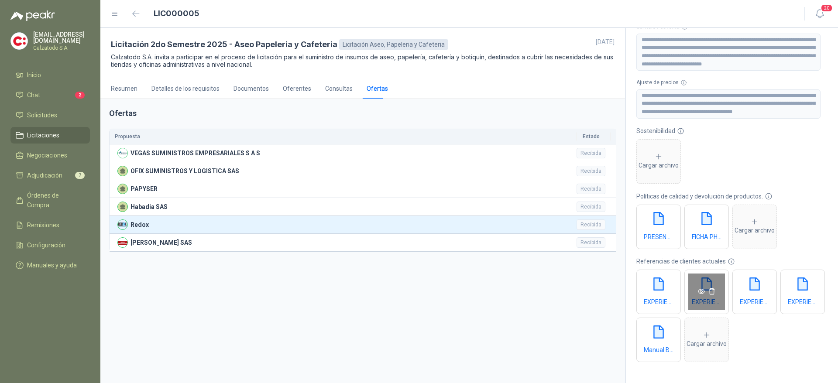
click at [700, 291] on icon "eye" at bounding box center [701, 291] width 7 height 5
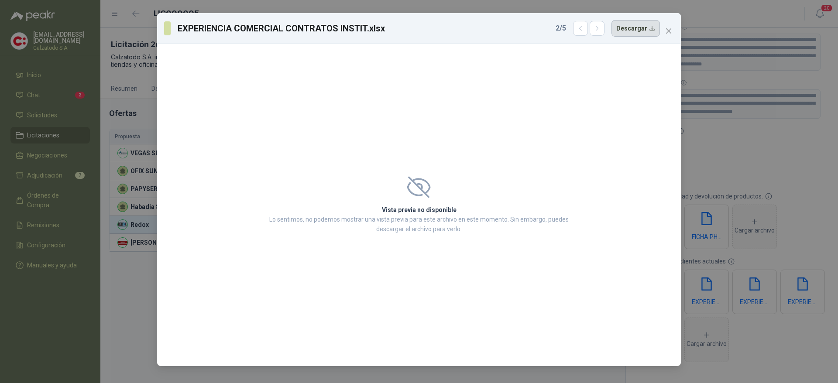
click at [634, 31] on button "Descargar" at bounding box center [636, 28] width 48 height 17
click at [828, 206] on div "EXPERIENCIA COMERCIAL CONTRATOS INSTIT.xlsx 2 / 5 Descargar Vista previa no dis…" at bounding box center [419, 191] width 838 height 383
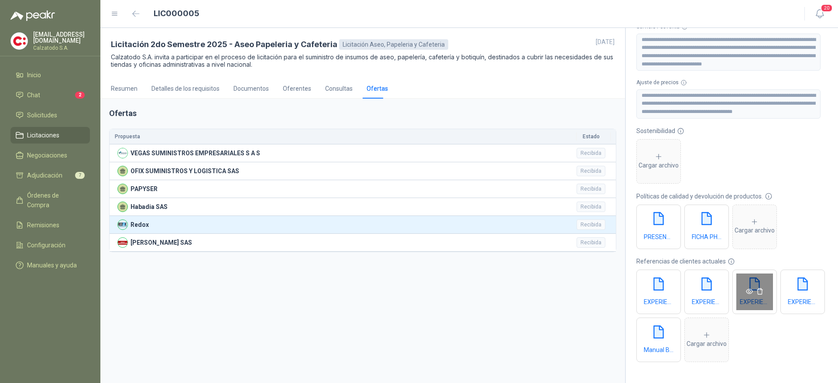
click at [750, 291] on icon "eye" at bounding box center [749, 291] width 7 height 7
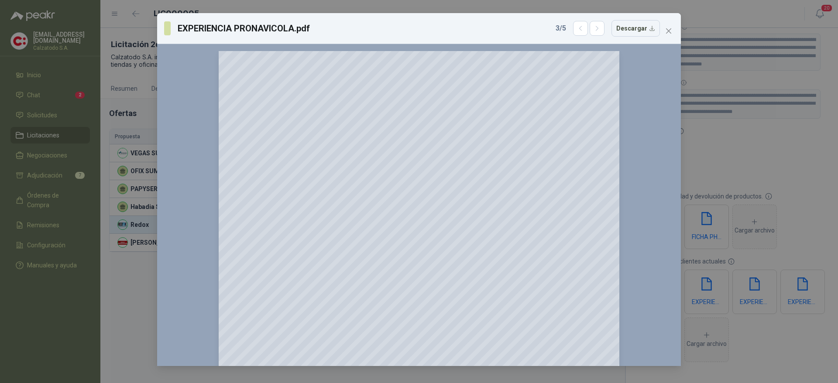
click at [672, 34] on button "Close" at bounding box center [669, 31] width 14 height 14
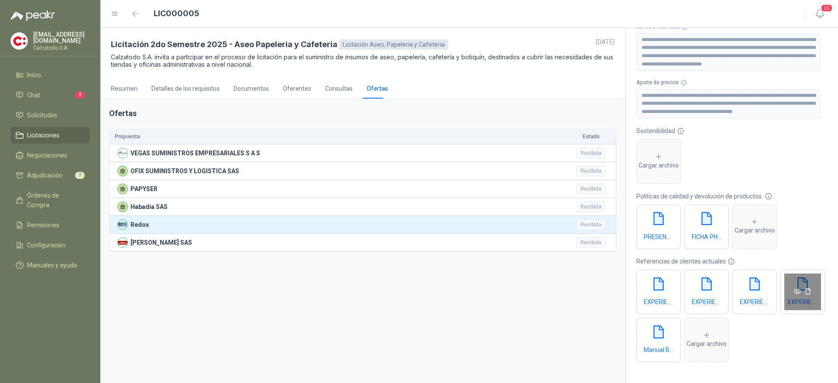
click at [794, 295] on icon "eye" at bounding box center [797, 291] width 7 height 7
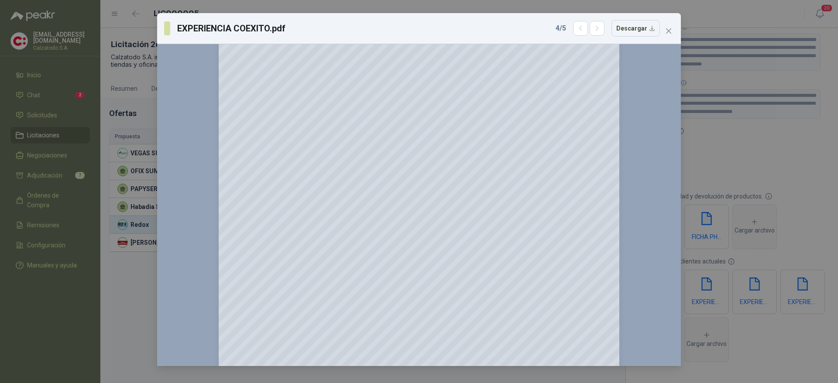
scroll to position [0, 0]
click at [584, 32] on button "button" at bounding box center [580, 28] width 15 height 15
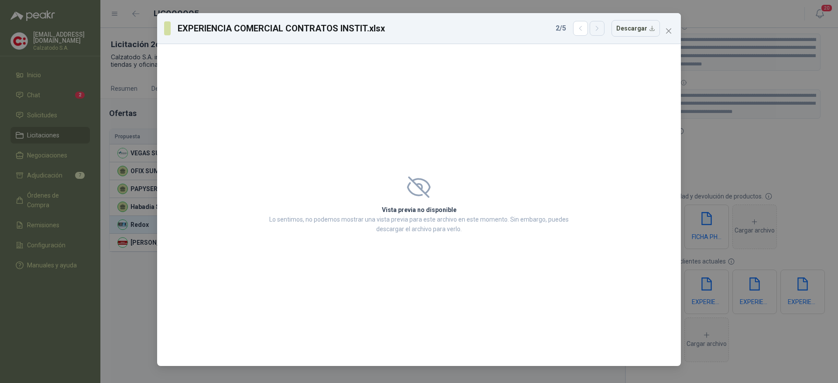
click at [605, 31] on button "button" at bounding box center [597, 28] width 15 height 15
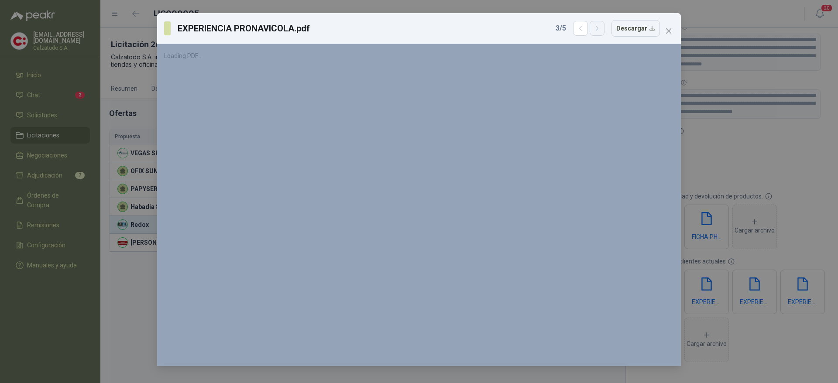
click at [605, 31] on button "button" at bounding box center [597, 28] width 15 height 15
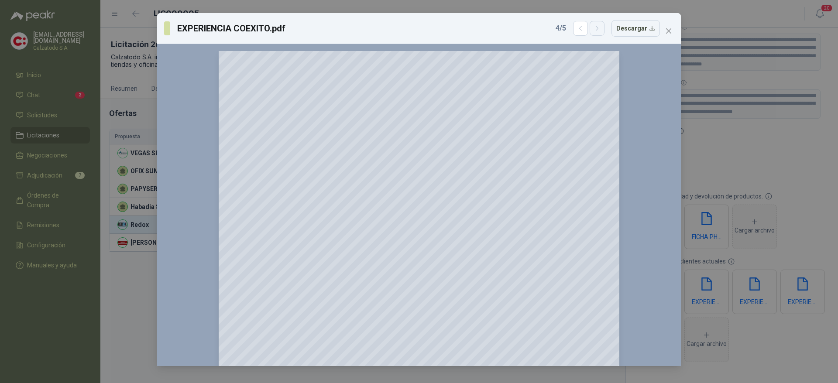
click at [605, 31] on button "button" at bounding box center [597, 28] width 15 height 15
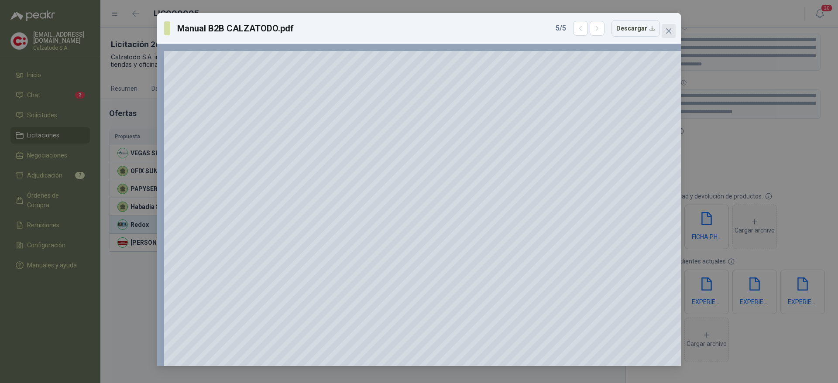
click at [668, 34] on button "Close" at bounding box center [669, 31] width 14 height 14
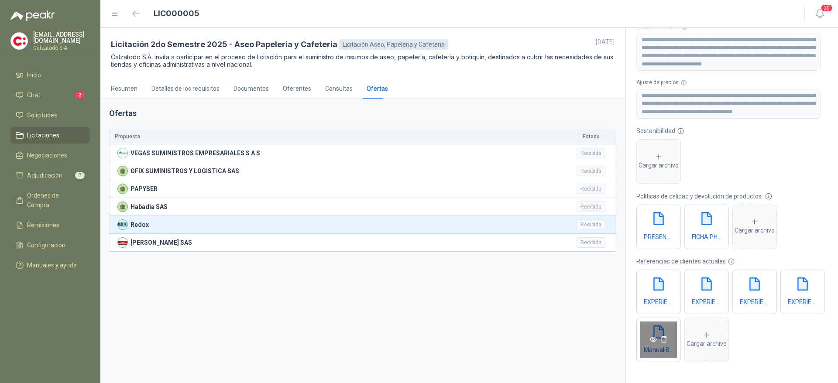
click at [657, 339] on icon "eye" at bounding box center [653, 339] width 7 height 7
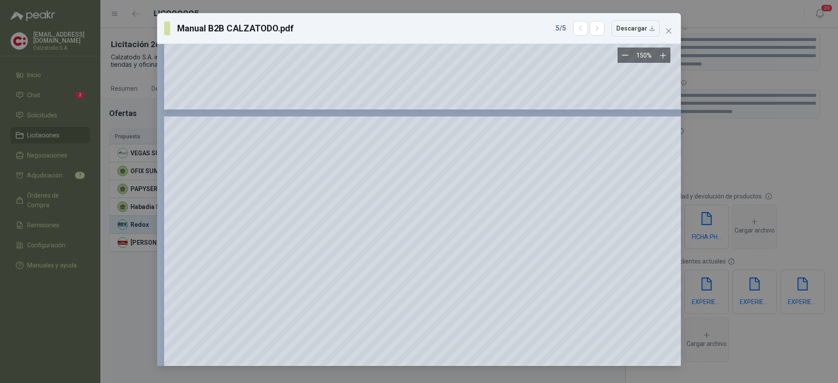
scroll to position [5597, 0]
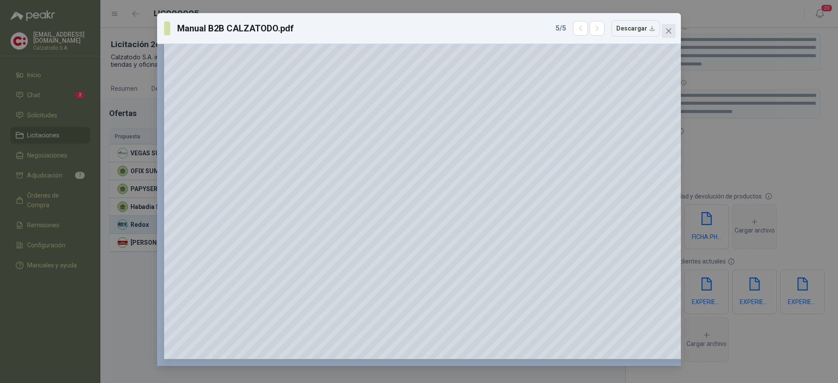
click at [669, 31] on icon "close" at bounding box center [668, 30] width 5 height 5
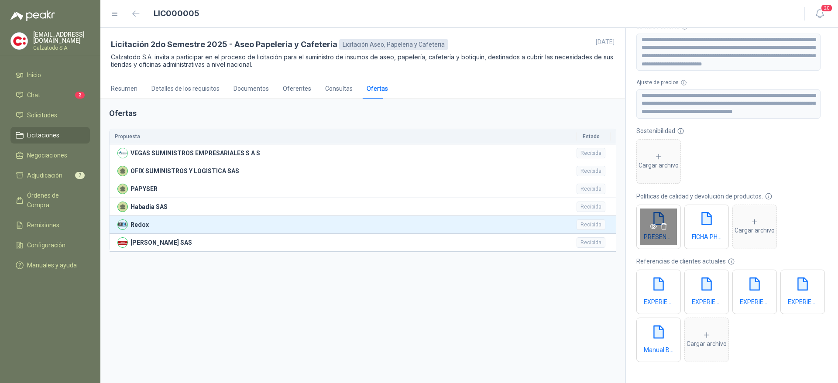
click at [652, 223] on icon "eye" at bounding box center [653, 226] width 7 height 7
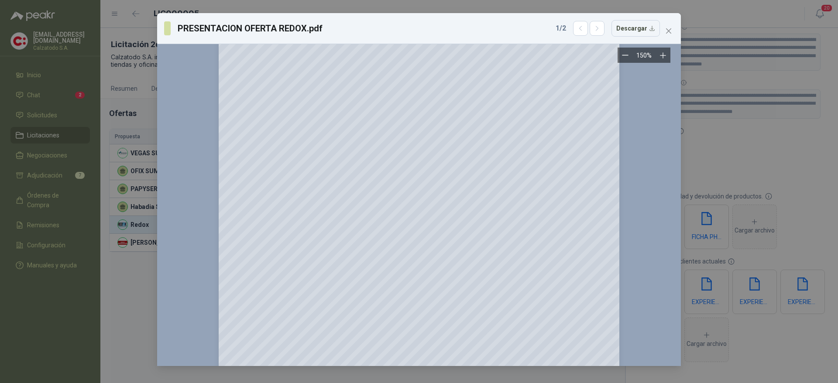
scroll to position [1261, 0]
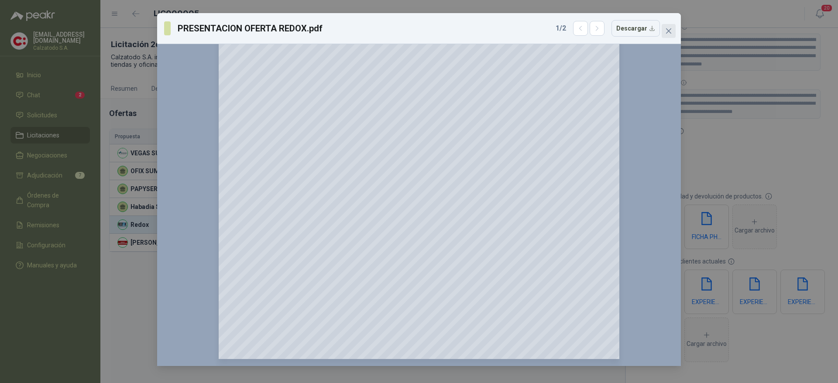
click at [672, 34] on icon "close" at bounding box center [668, 30] width 7 height 7
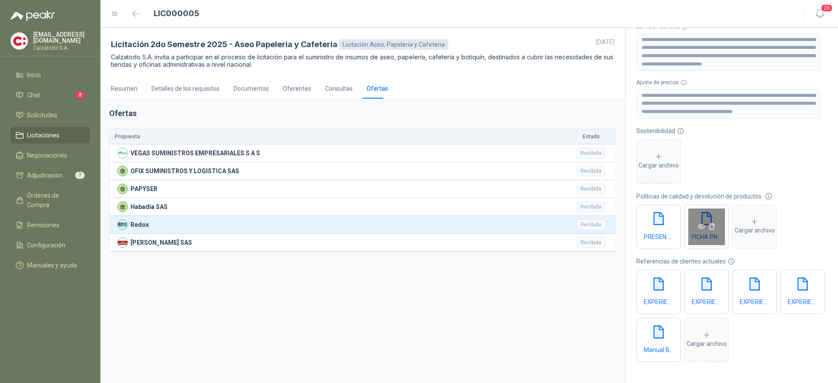
click at [698, 224] on icon "eye" at bounding box center [701, 226] width 7 height 7
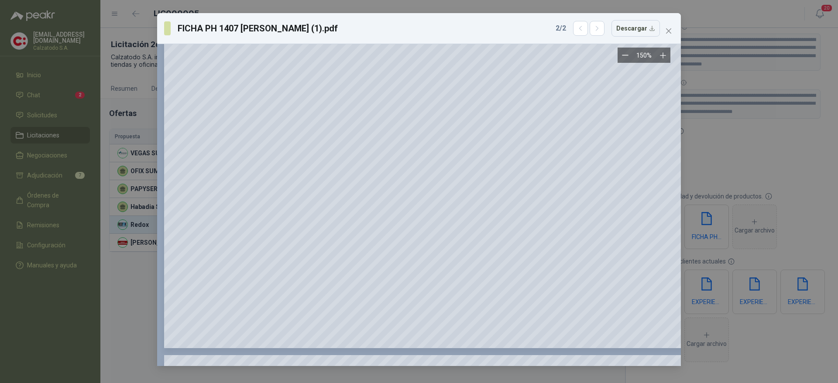
scroll to position [0, 0]
